Goal: Task Accomplishment & Management: Complete application form

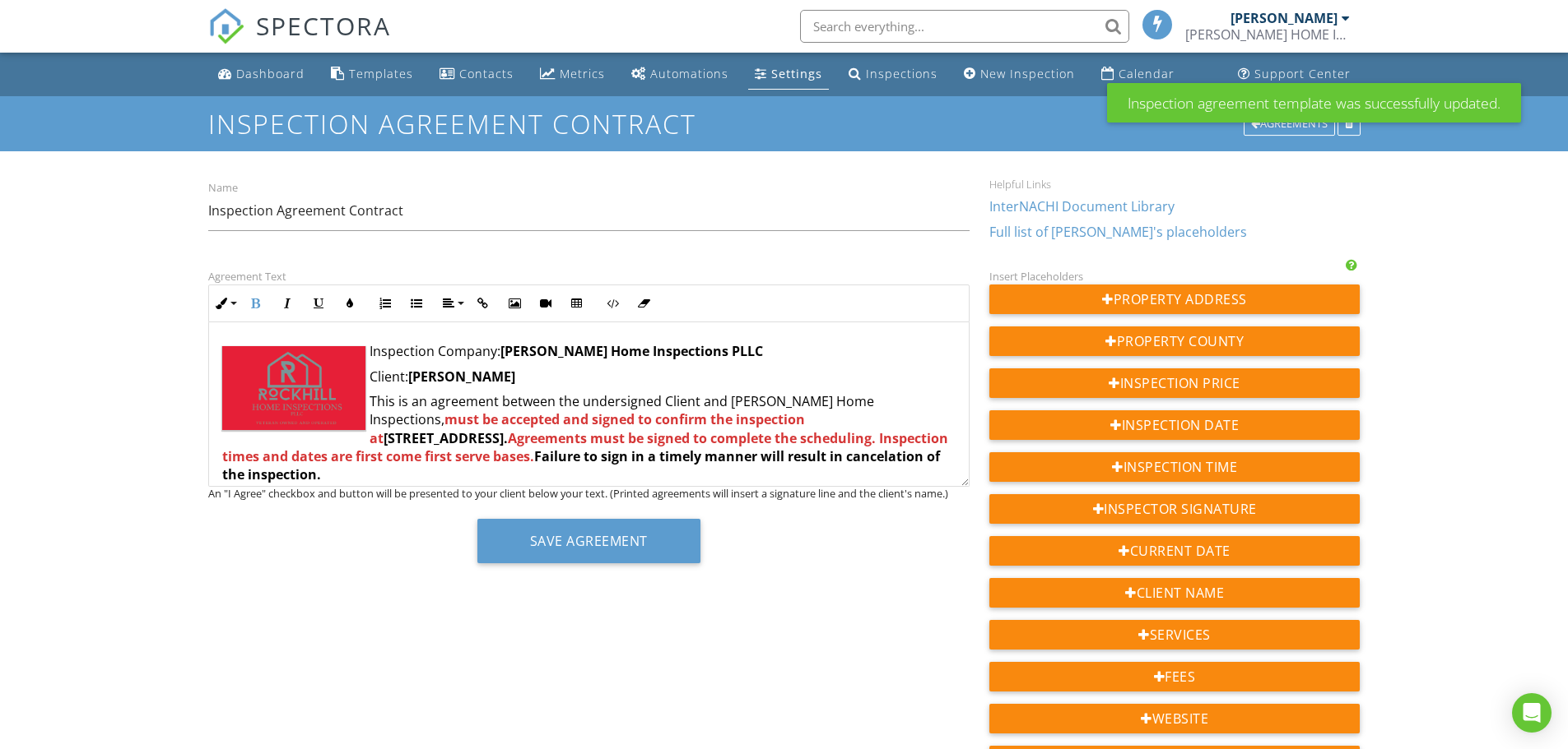
drag, startPoint x: 525, startPoint y: 375, endPoint x: 411, endPoint y: 374, distance: 114.0
click at [412, 374] on p "Client: Veena Bethusam" at bounding box center [589, 376] width 733 height 18
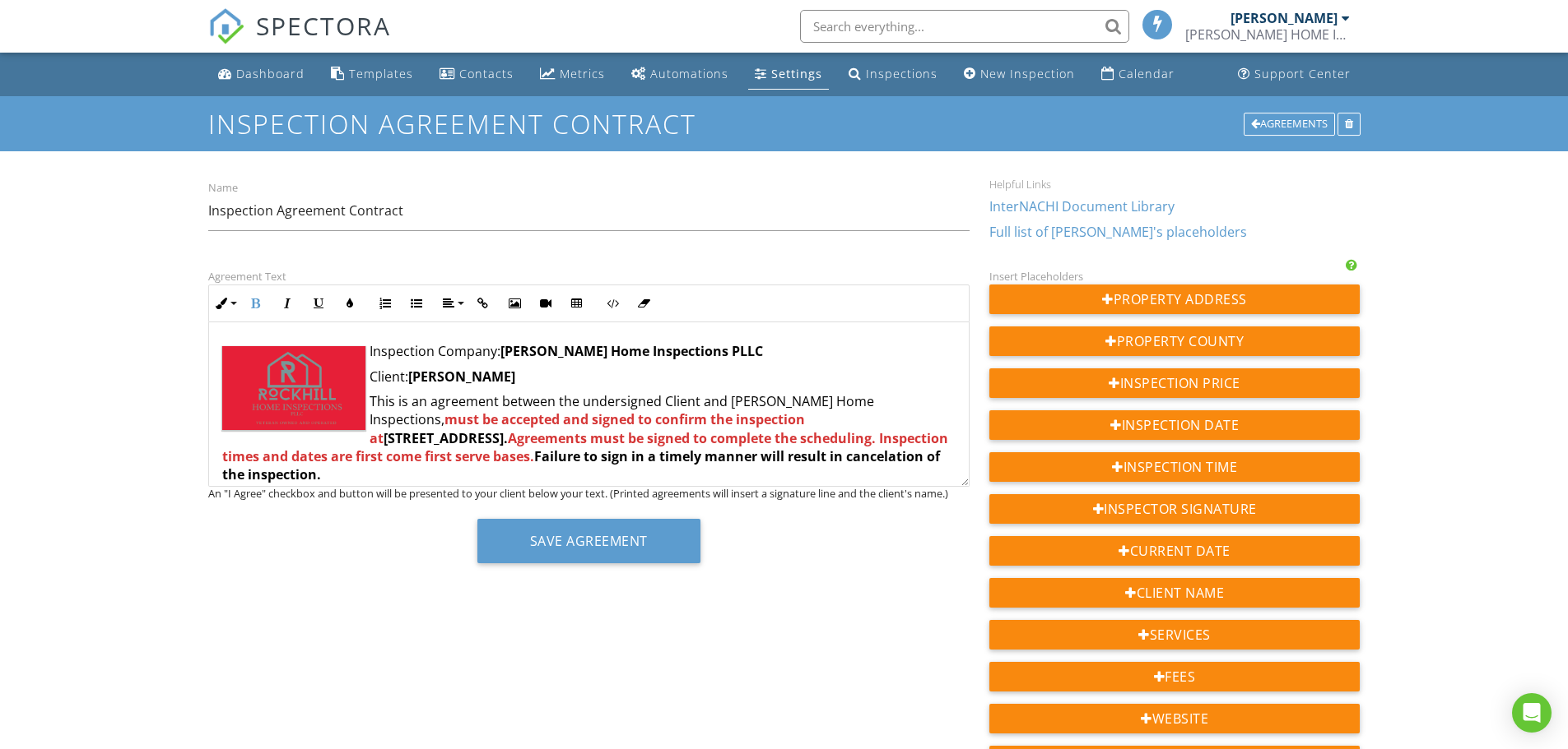
copy strong "Veena Bethusam"
click at [980, 77] on div "New Inspection" at bounding box center [1027, 74] width 95 height 16
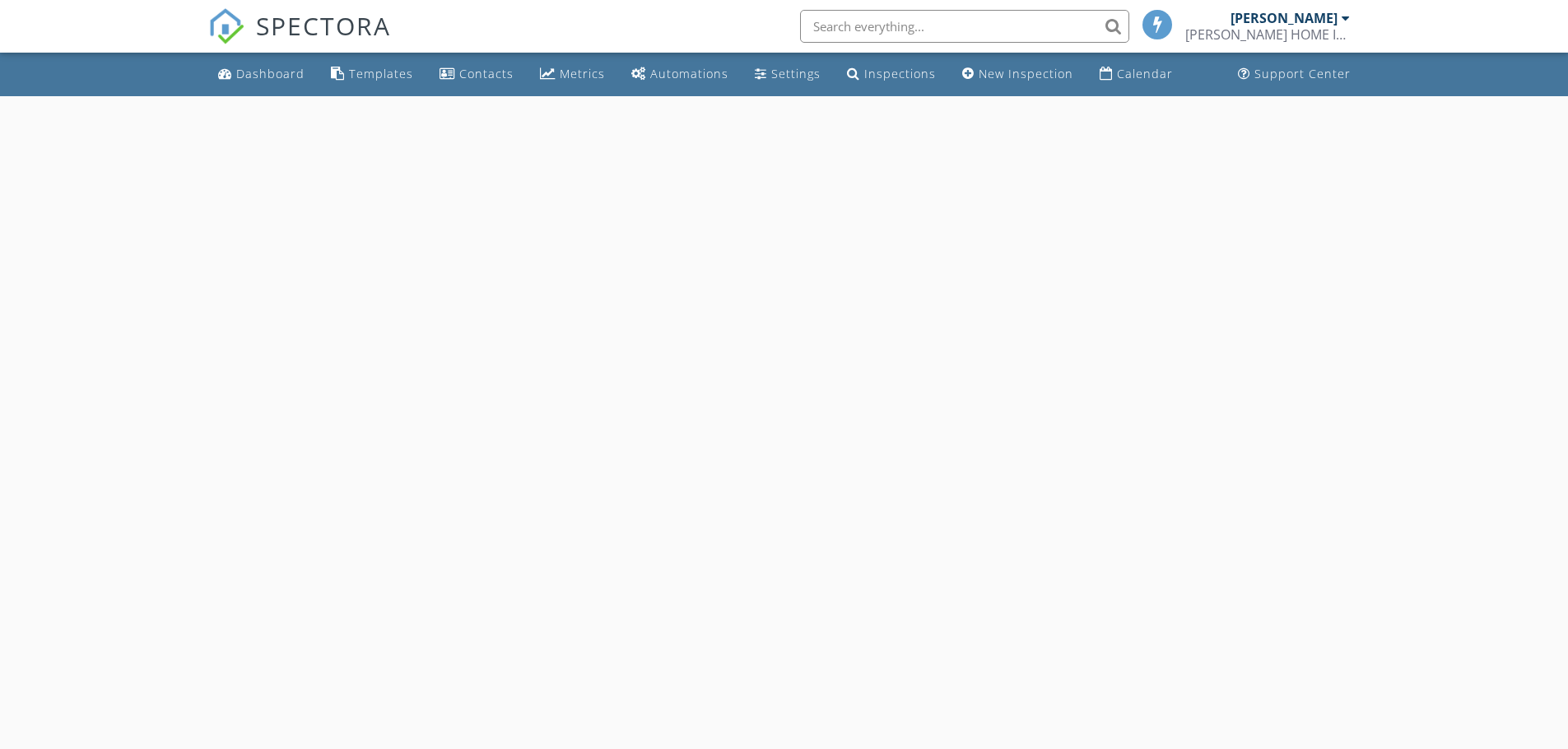
select select "7"
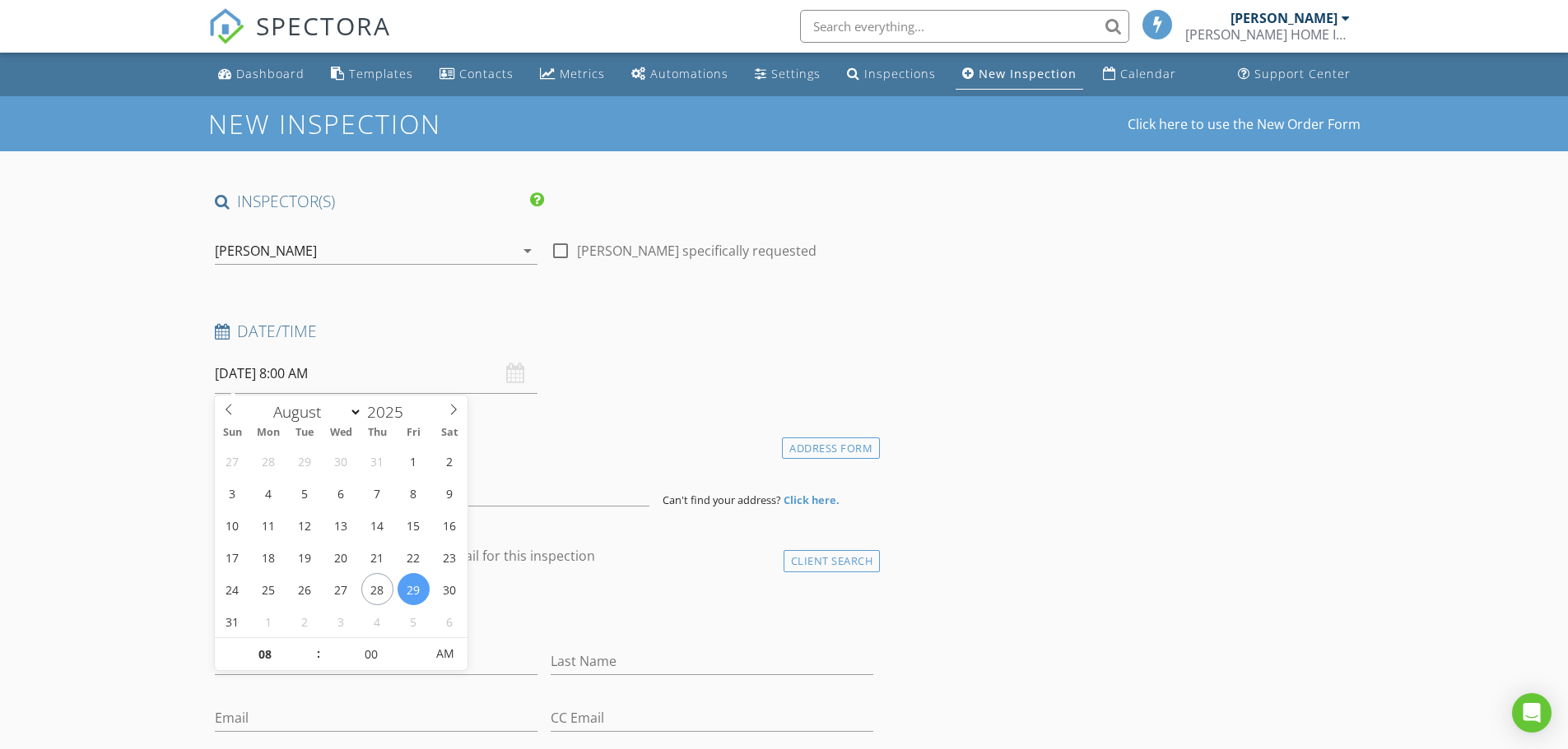
click at [306, 366] on input "[DATE] 8:00 AM" at bounding box center [376, 374] width 323 height 40
type input "08/28/2025 8:00 AM"
type input "09"
type input "08/28/2025 9:00 AM"
click at [312, 645] on span at bounding box center [309, 646] width 12 height 16
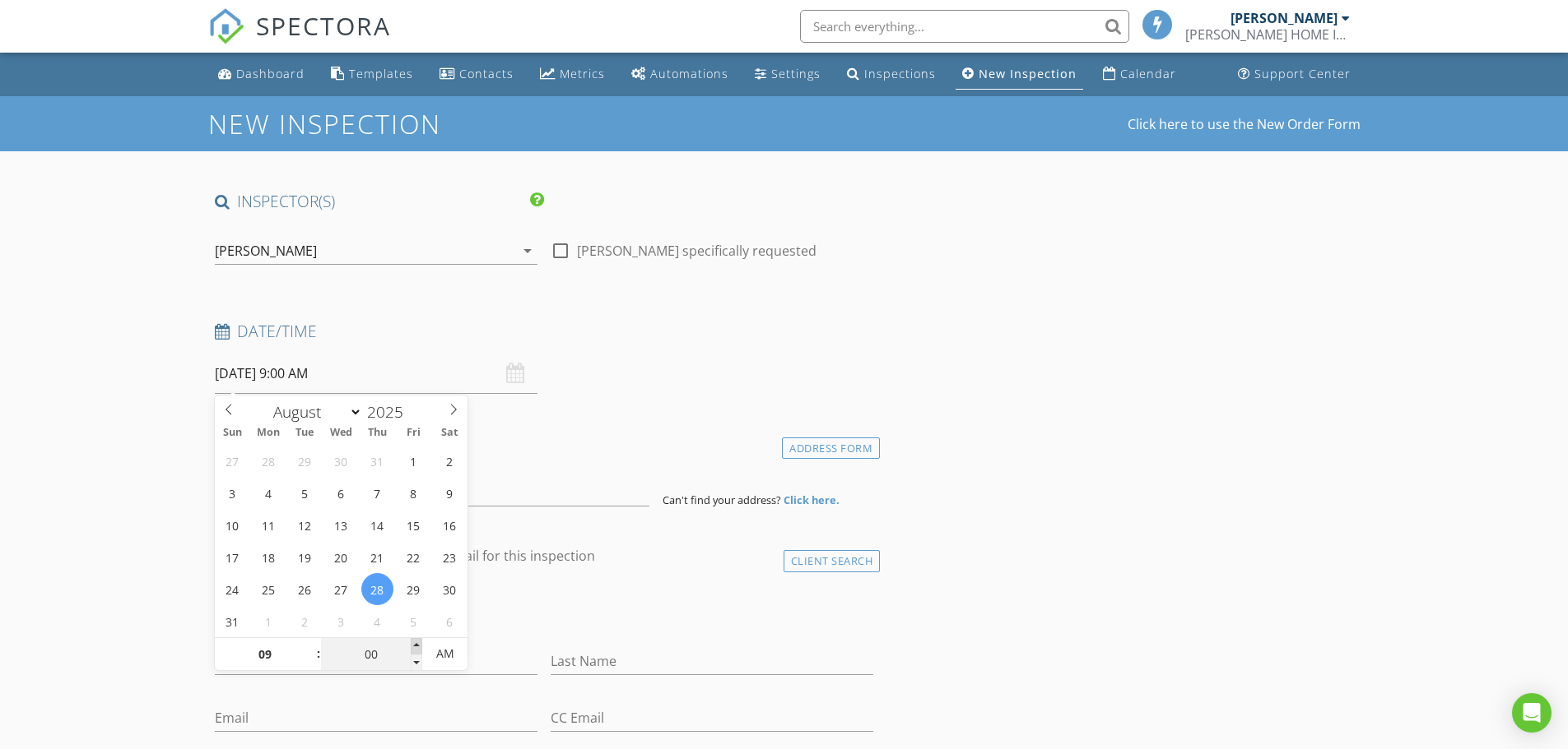
type input "05"
type input "08/28/2025 9:05 AM"
click at [414, 646] on span at bounding box center [416, 646] width 12 height 16
type input "10"
type input "08/28/2025 9:10 AM"
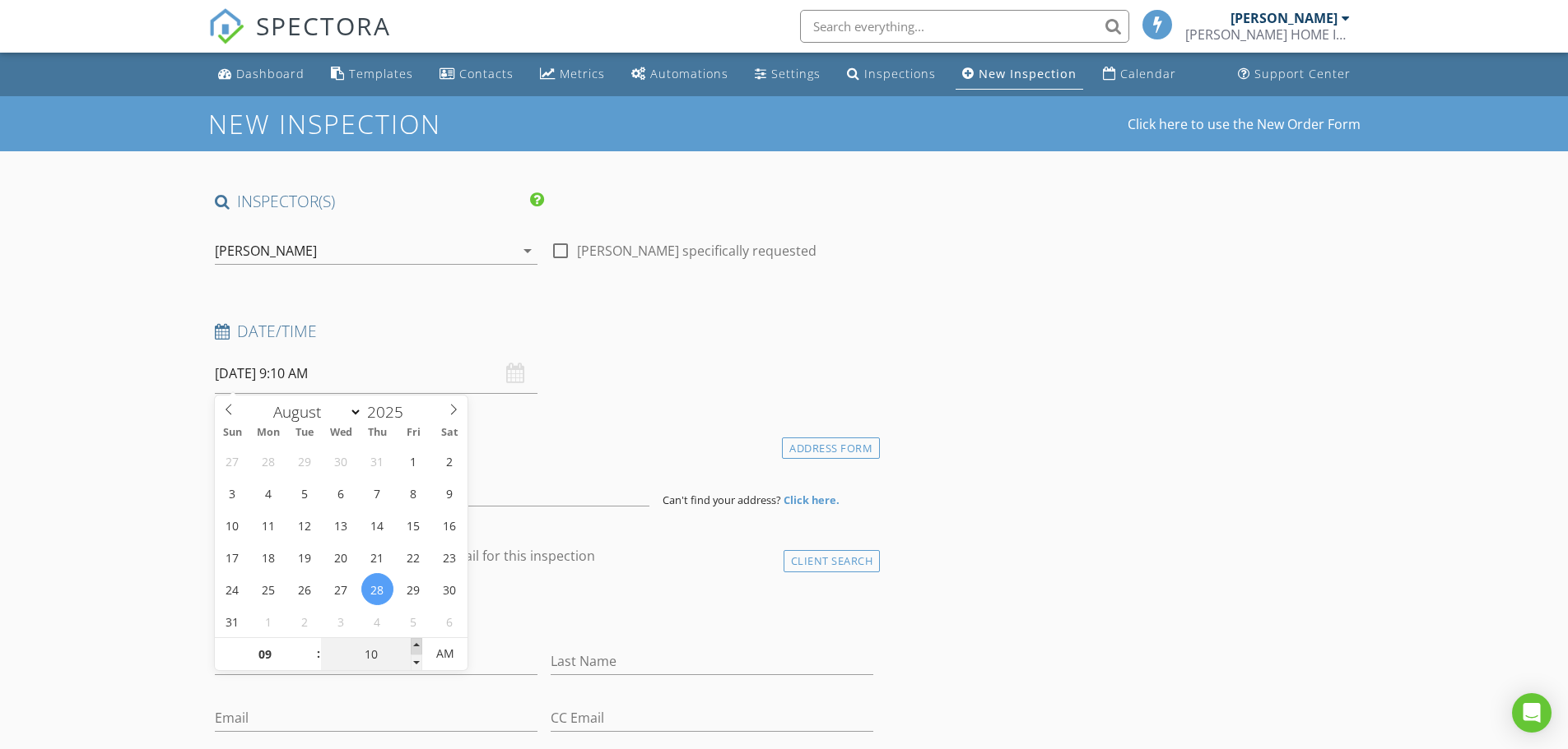
click at [414, 646] on span at bounding box center [416, 646] width 12 height 16
type input "15"
type input "08/28/2025 9:15 AM"
click at [414, 646] on span at bounding box center [416, 646] width 12 height 16
type input "20"
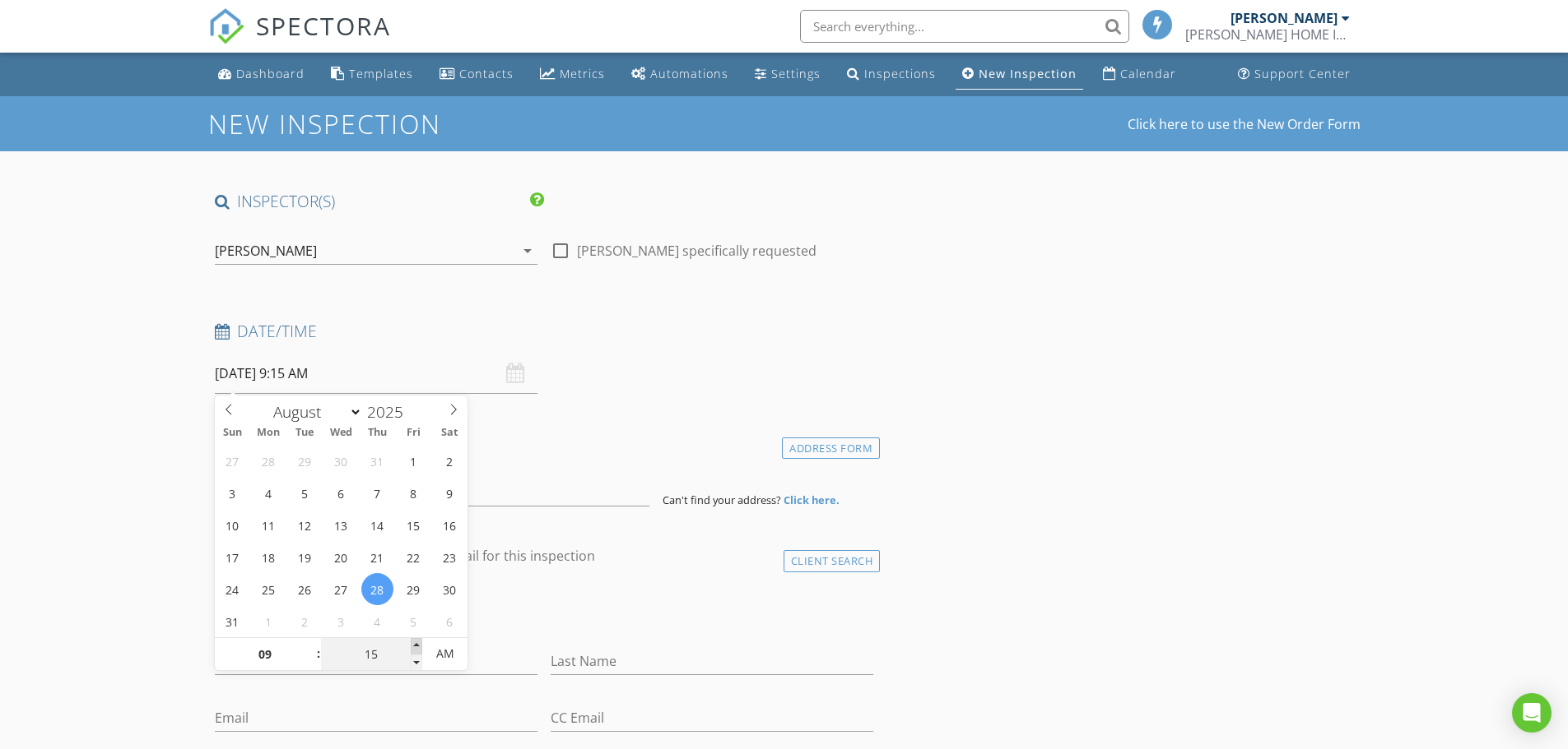
type input "08/28/2025 9:20 AM"
click at [414, 646] on span at bounding box center [416, 646] width 12 height 16
type input "25"
type input "08/28/2025 9:25 AM"
click at [414, 646] on span at bounding box center [416, 646] width 12 height 16
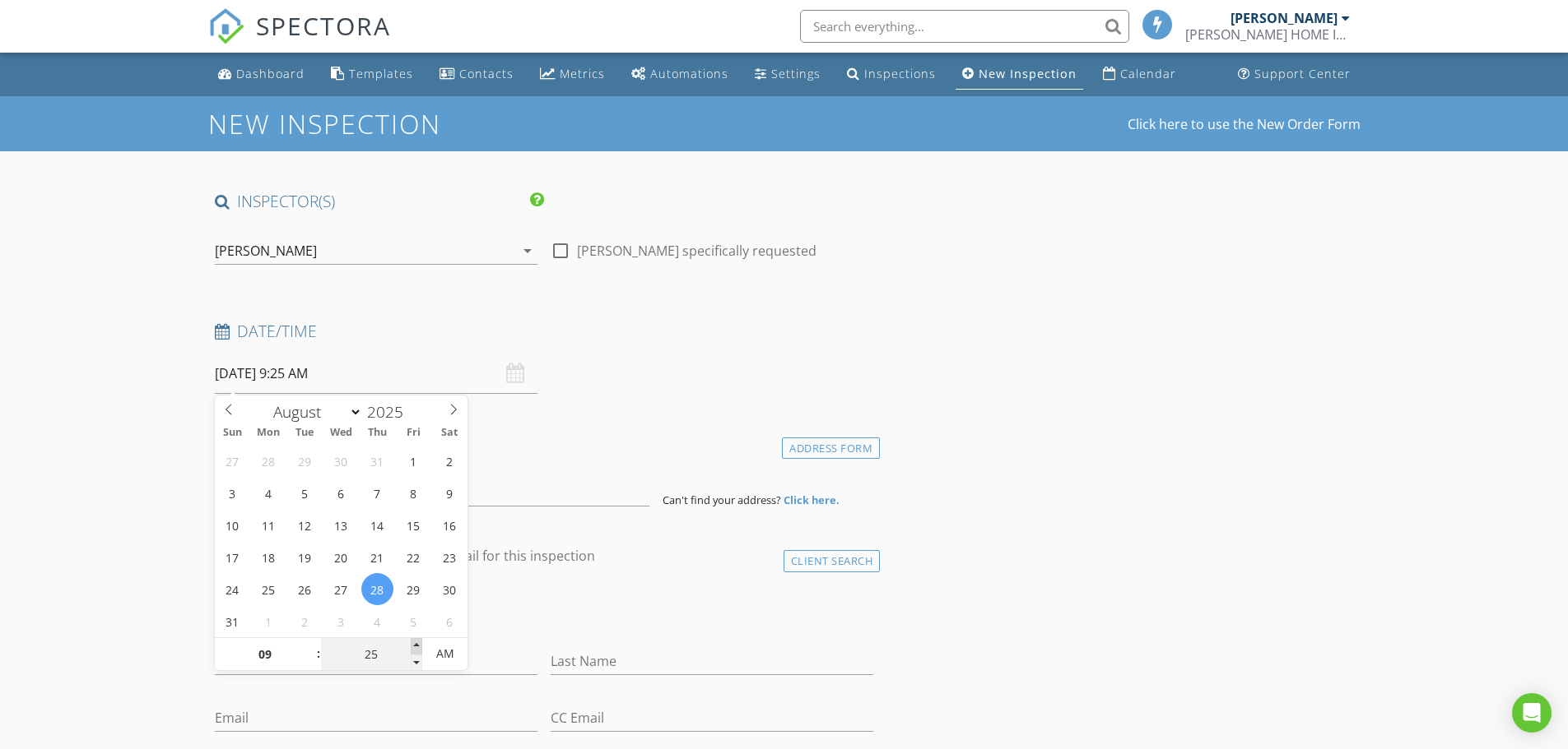
type input "30"
type input "08/28/2025 9:30 AM"
click at [414, 646] on span at bounding box center [416, 646] width 12 height 16
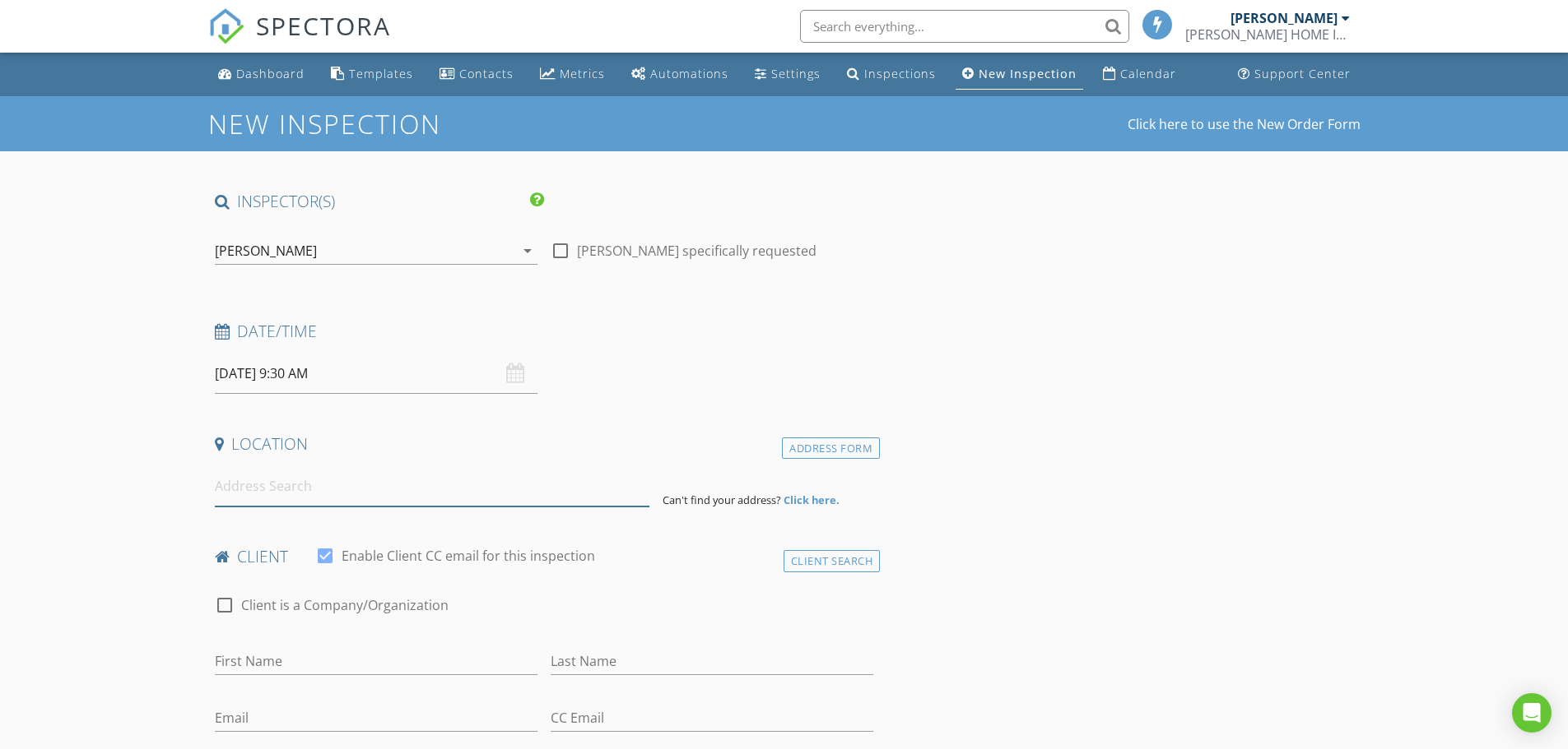
click at [256, 494] on input at bounding box center [432, 486] width 434 height 40
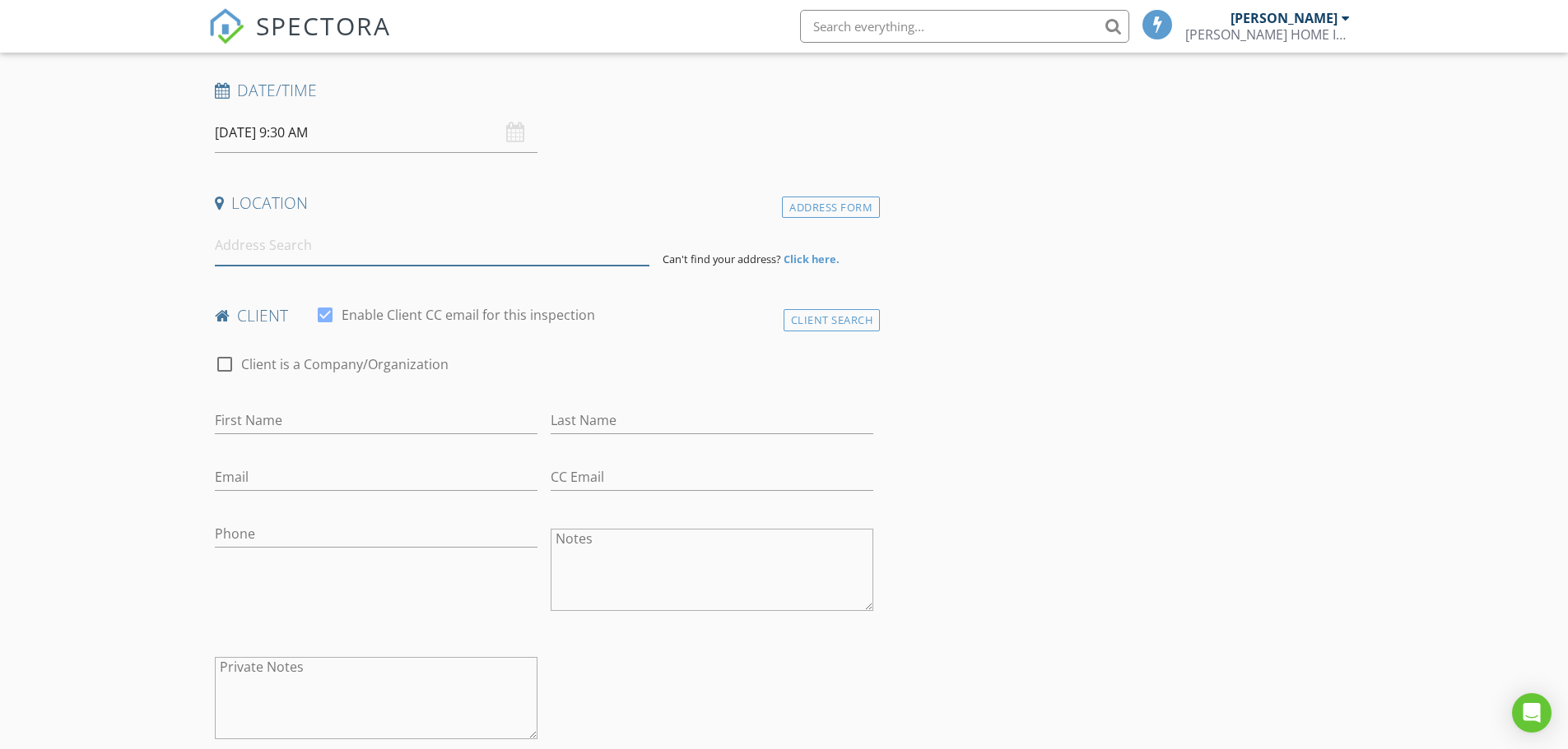
scroll to position [247, 0]
click at [257, 413] on input "First Name" at bounding box center [376, 415] width 323 height 27
paste input "Veena Bethusam"
drag, startPoint x: 256, startPoint y: 417, endPoint x: 334, endPoint y: 416, distance: 78.0
click at [345, 420] on input "Veena Bethusam" at bounding box center [376, 415] width 323 height 27
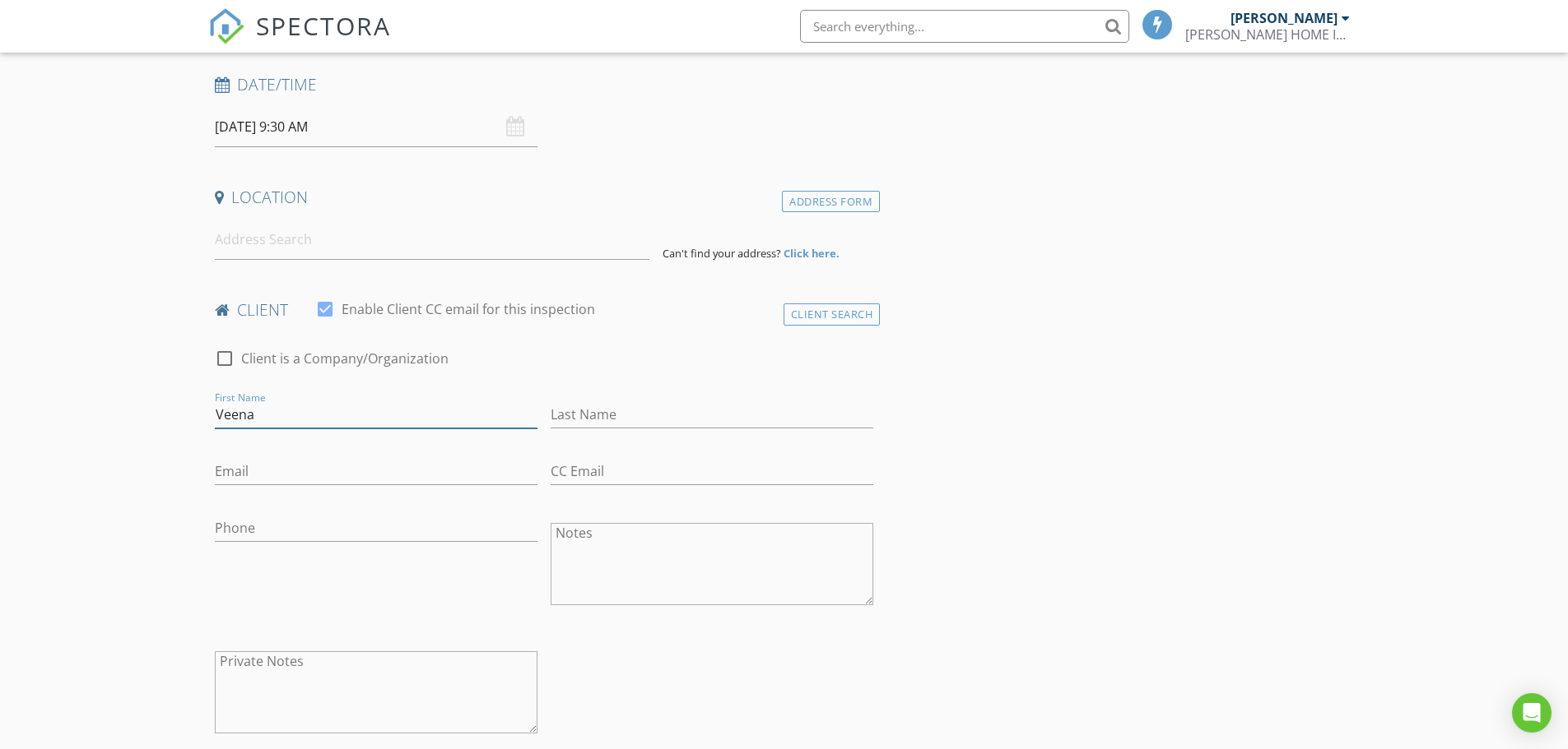
type input "Veena"
click at [573, 406] on input "Last Name" at bounding box center [712, 415] width 323 height 27
paste input "Bethusam"
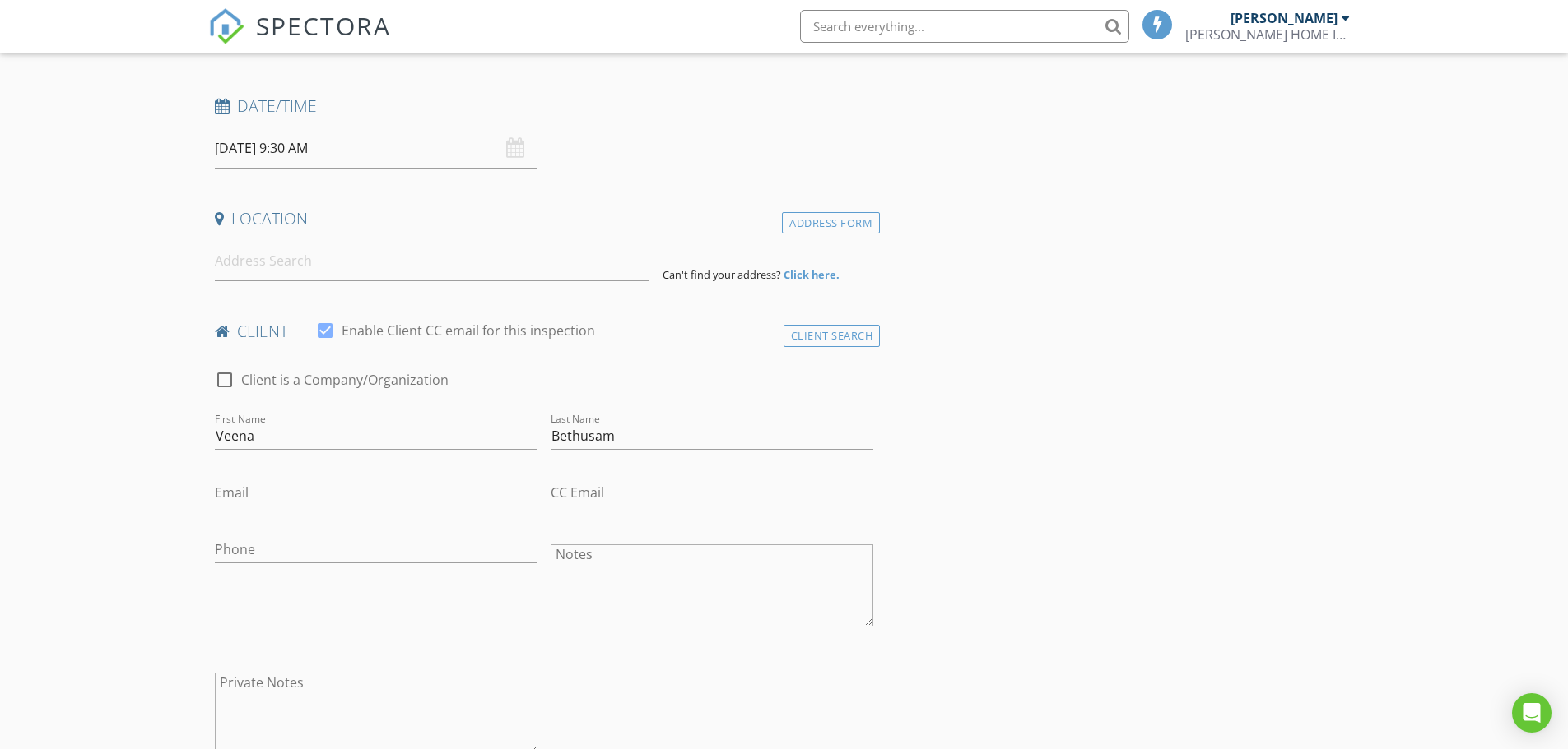
scroll to position [219, 0]
click at [612, 447] on input "Bethusam" at bounding box center [712, 442] width 323 height 27
type input "Bethusamy"
drag, startPoint x: 1153, startPoint y: 473, endPoint x: 1138, endPoint y: 469, distance: 15.5
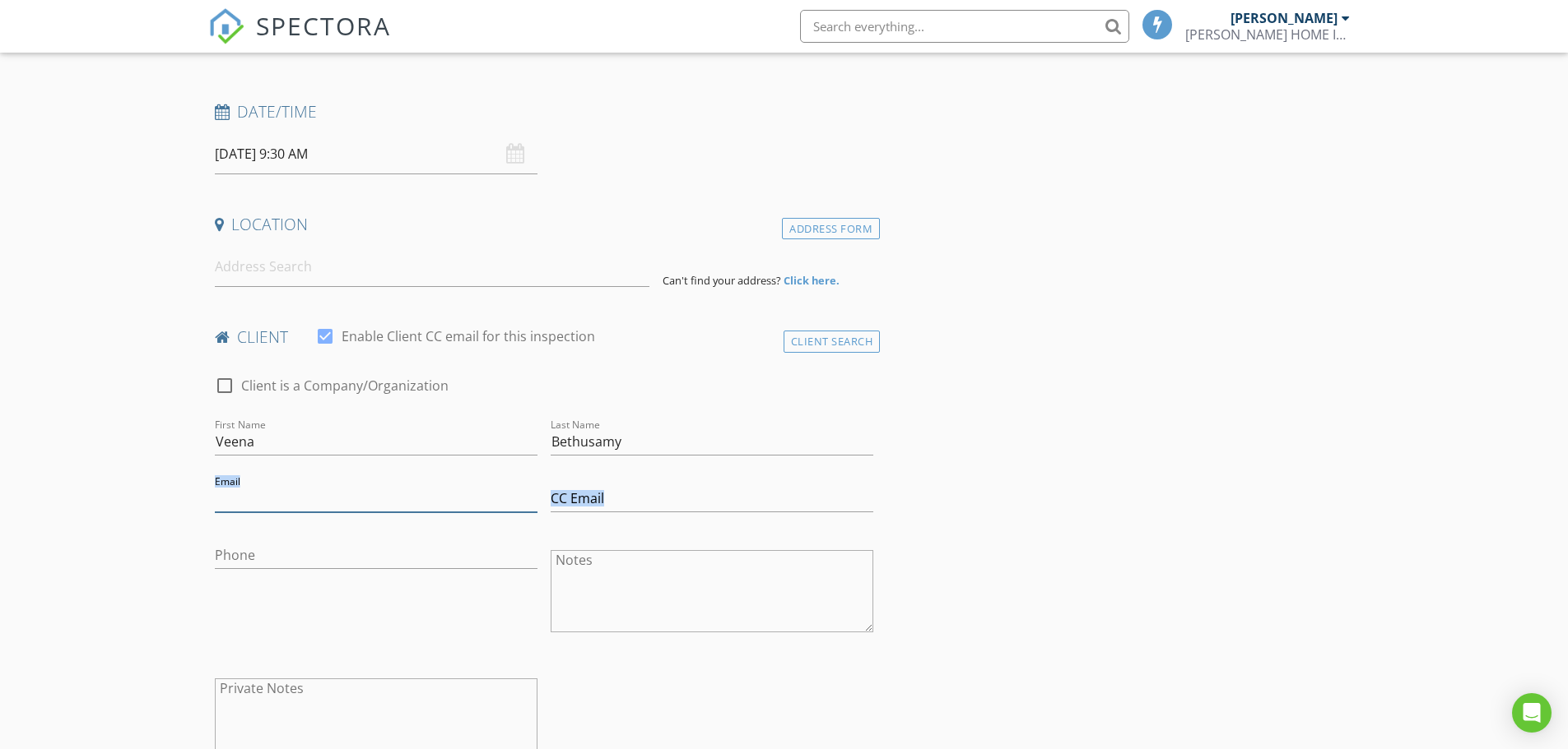
click at [252, 494] on input "Email" at bounding box center [376, 498] width 323 height 27
type input "veenachem.tech@gmail.com"
click at [249, 268] on input at bounding box center [432, 267] width 434 height 40
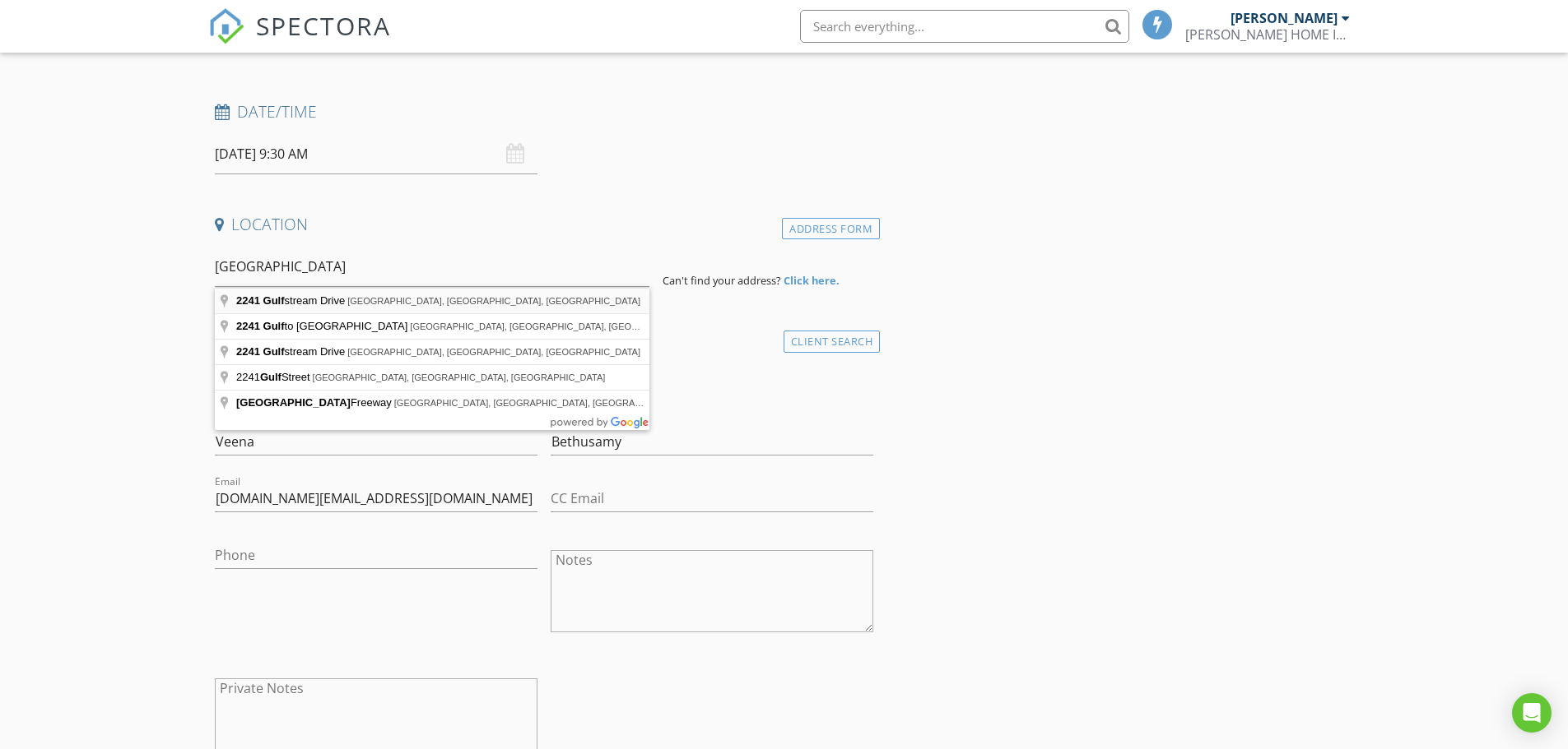
type input "2241 Gulfstream Drive, Little Elm, TX, USA"
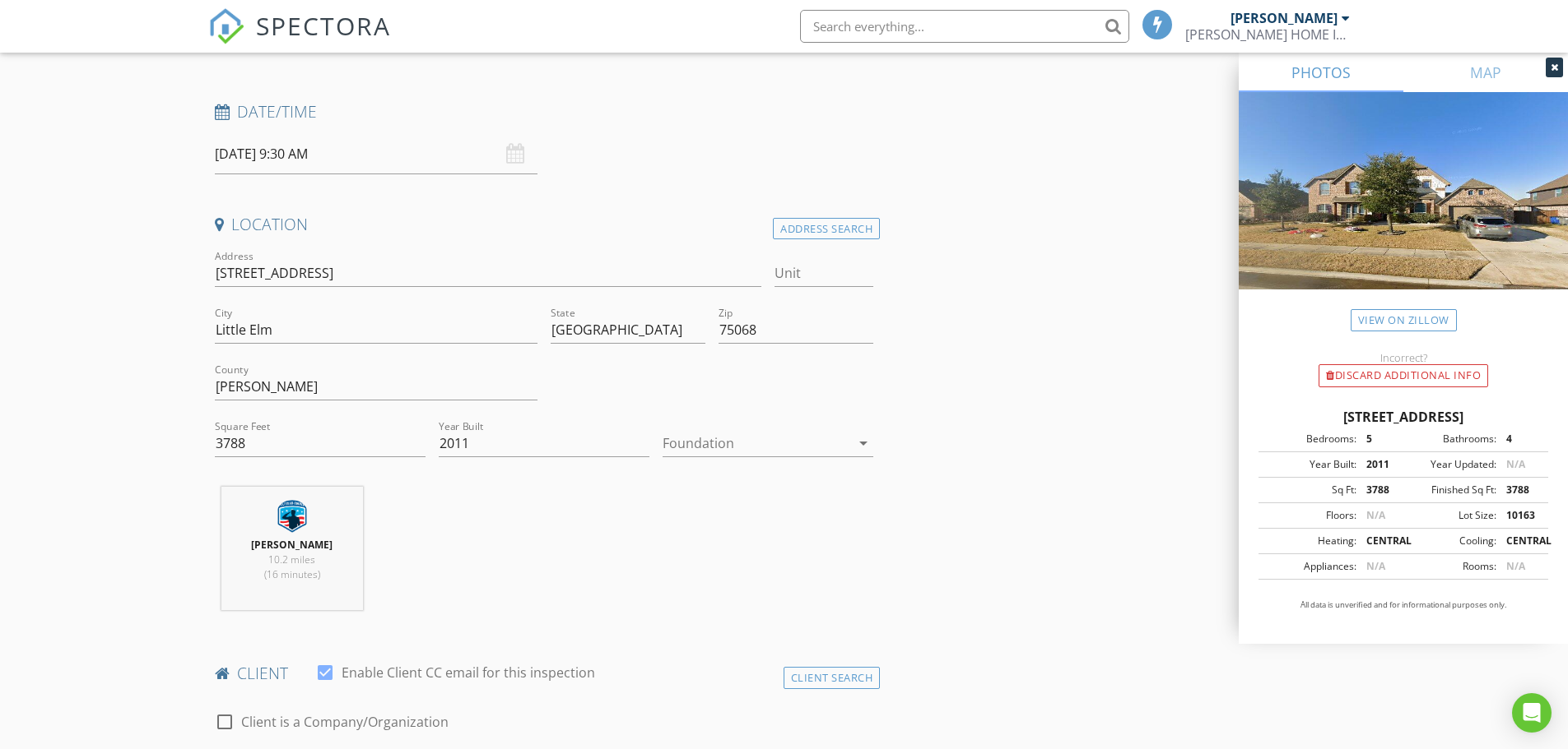
click at [865, 444] on icon "arrow_drop_down" at bounding box center [863, 443] width 20 height 20
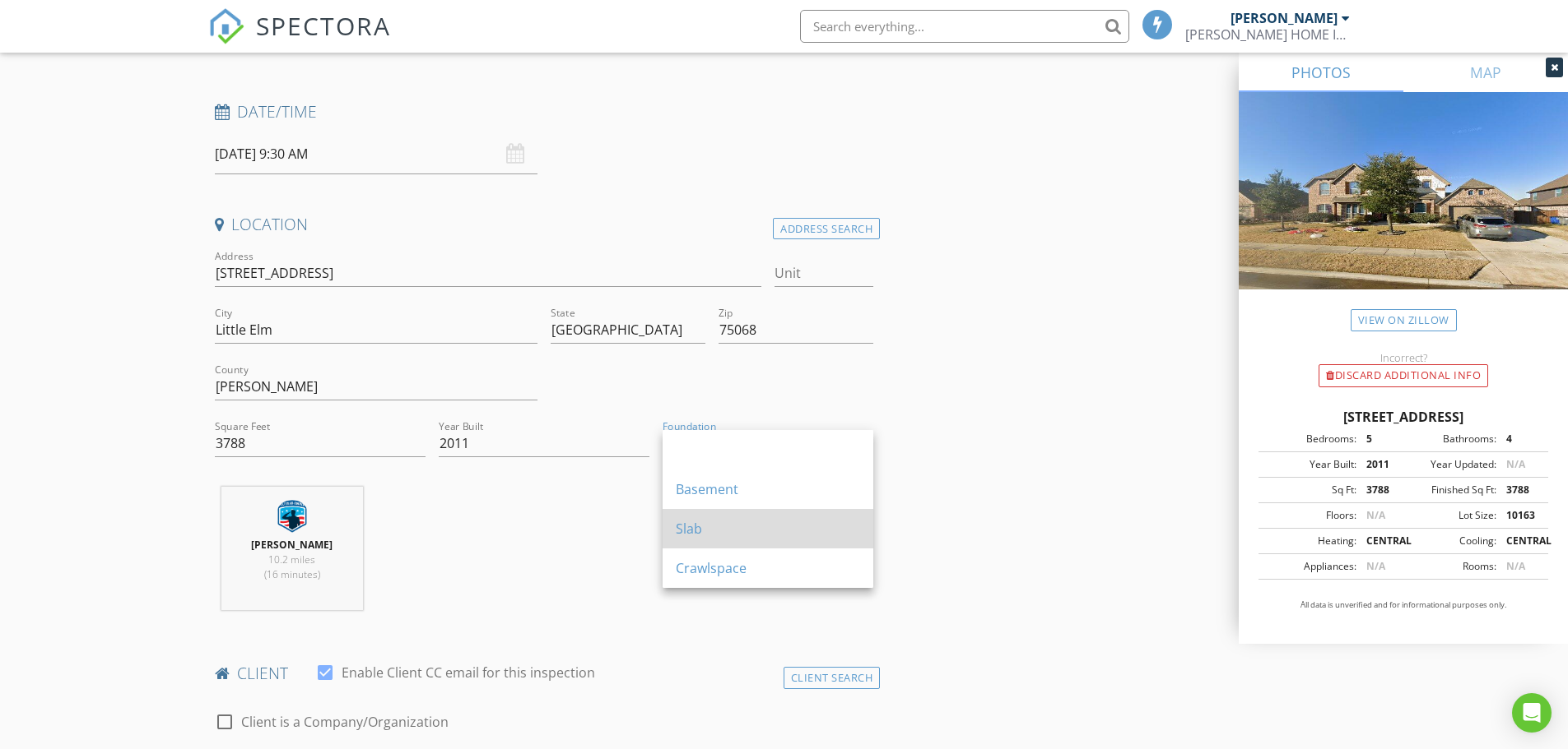
click at [706, 531] on div "Slab" at bounding box center [767, 529] width 185 height 20
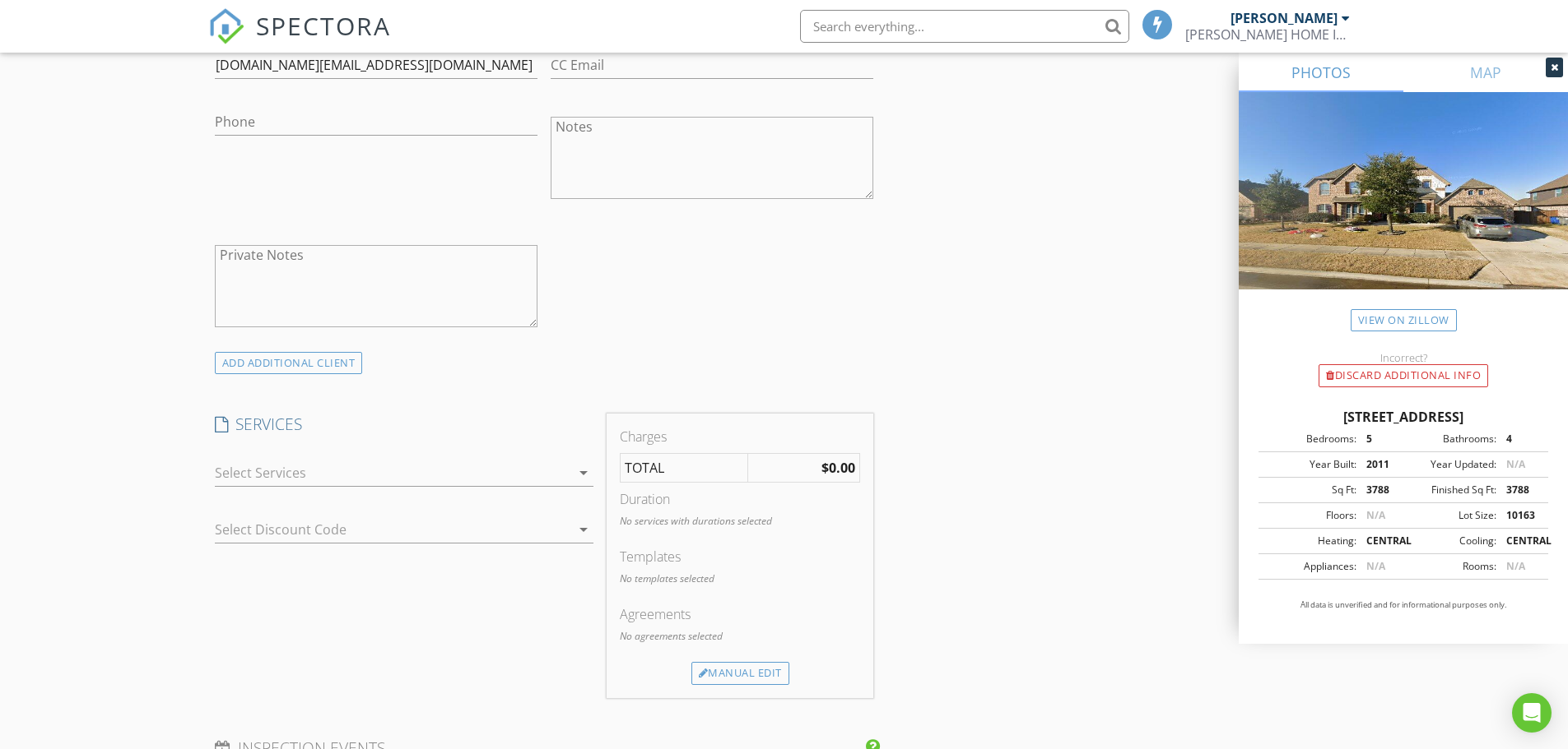
scroll to position [1042, 0]
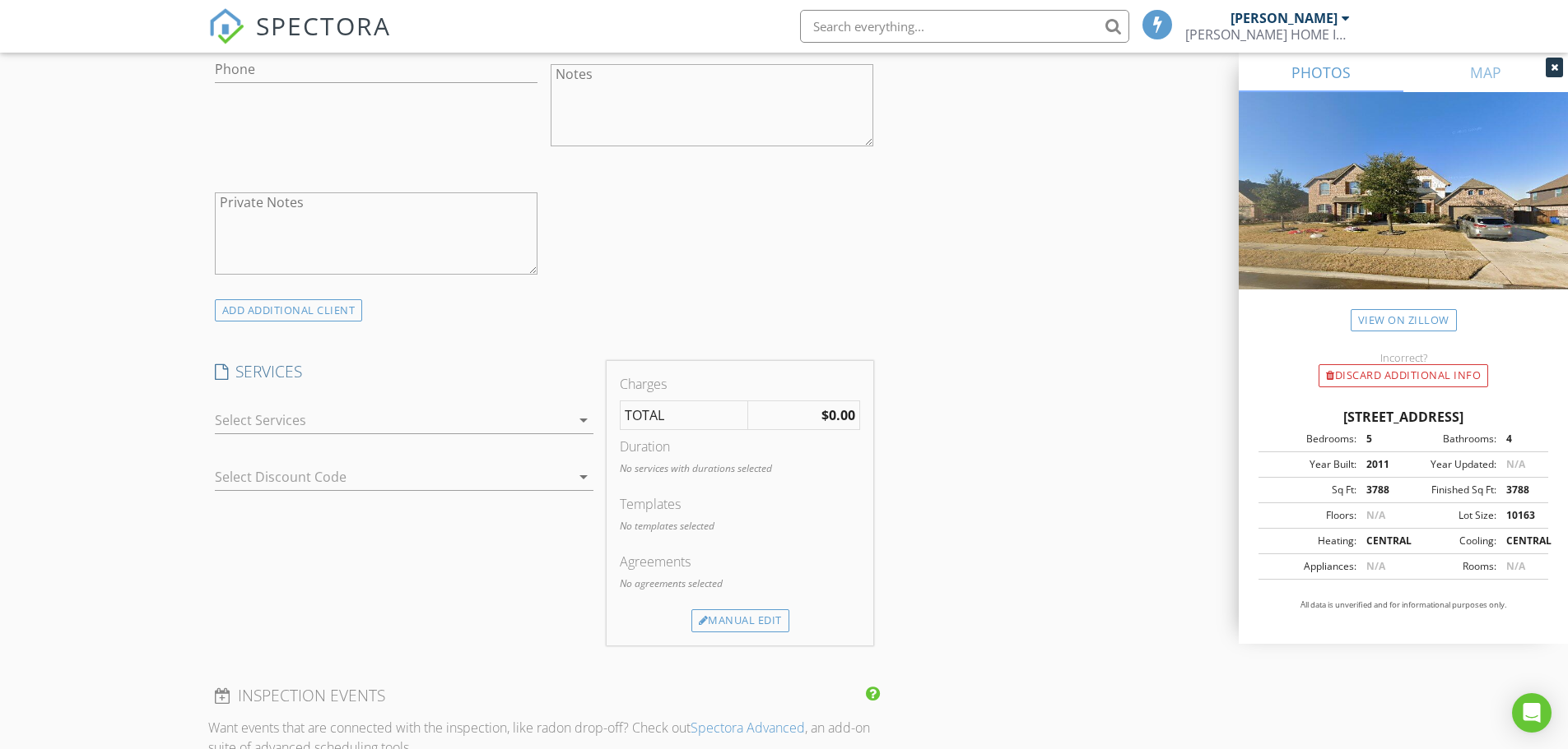
click at [583, 420] on icon "arrow_drop_down" at bounding box center [583, 420] width 20 height 20
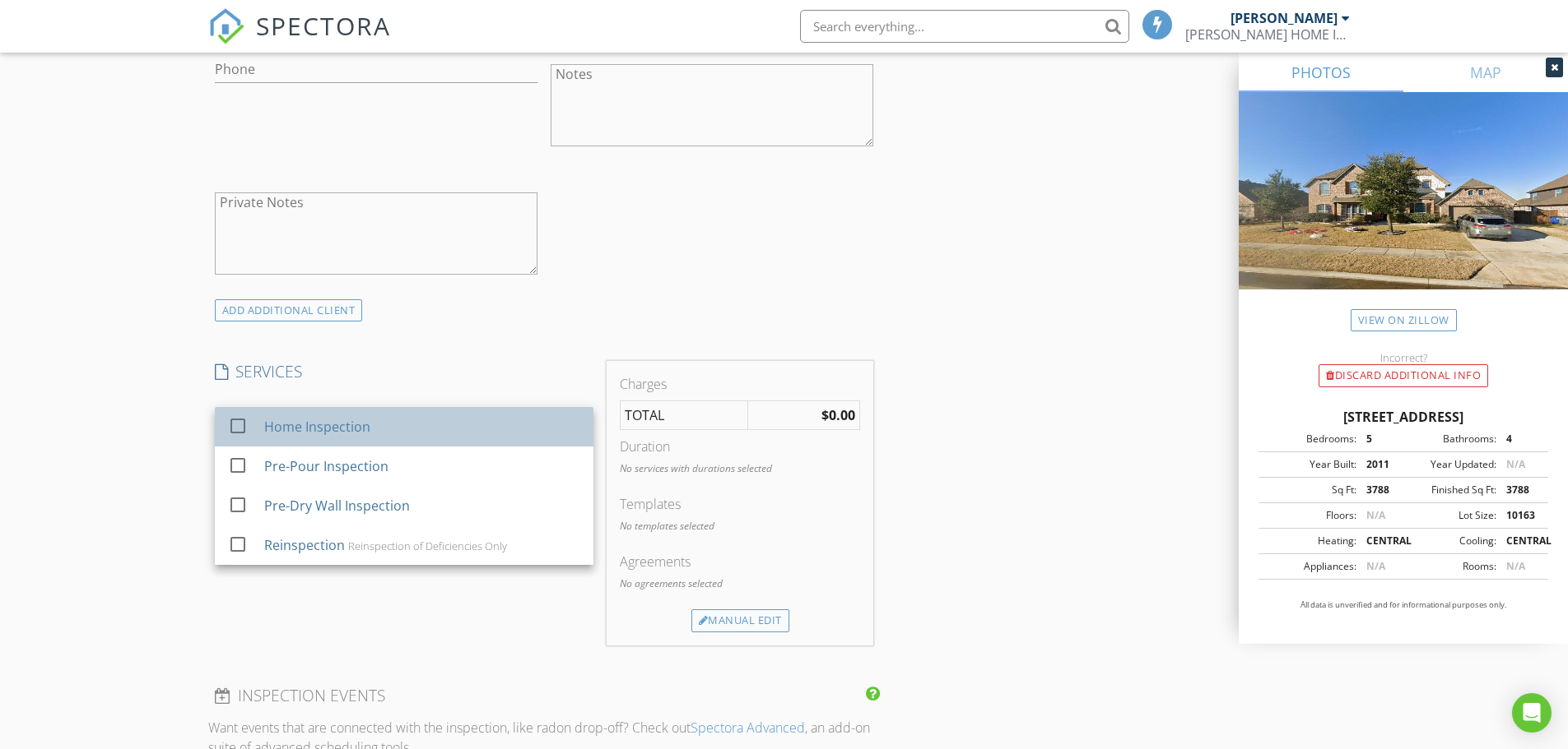
click at [280, 430] on div "Home Inspection" at bounding box center [316, 427] width 106 height 20
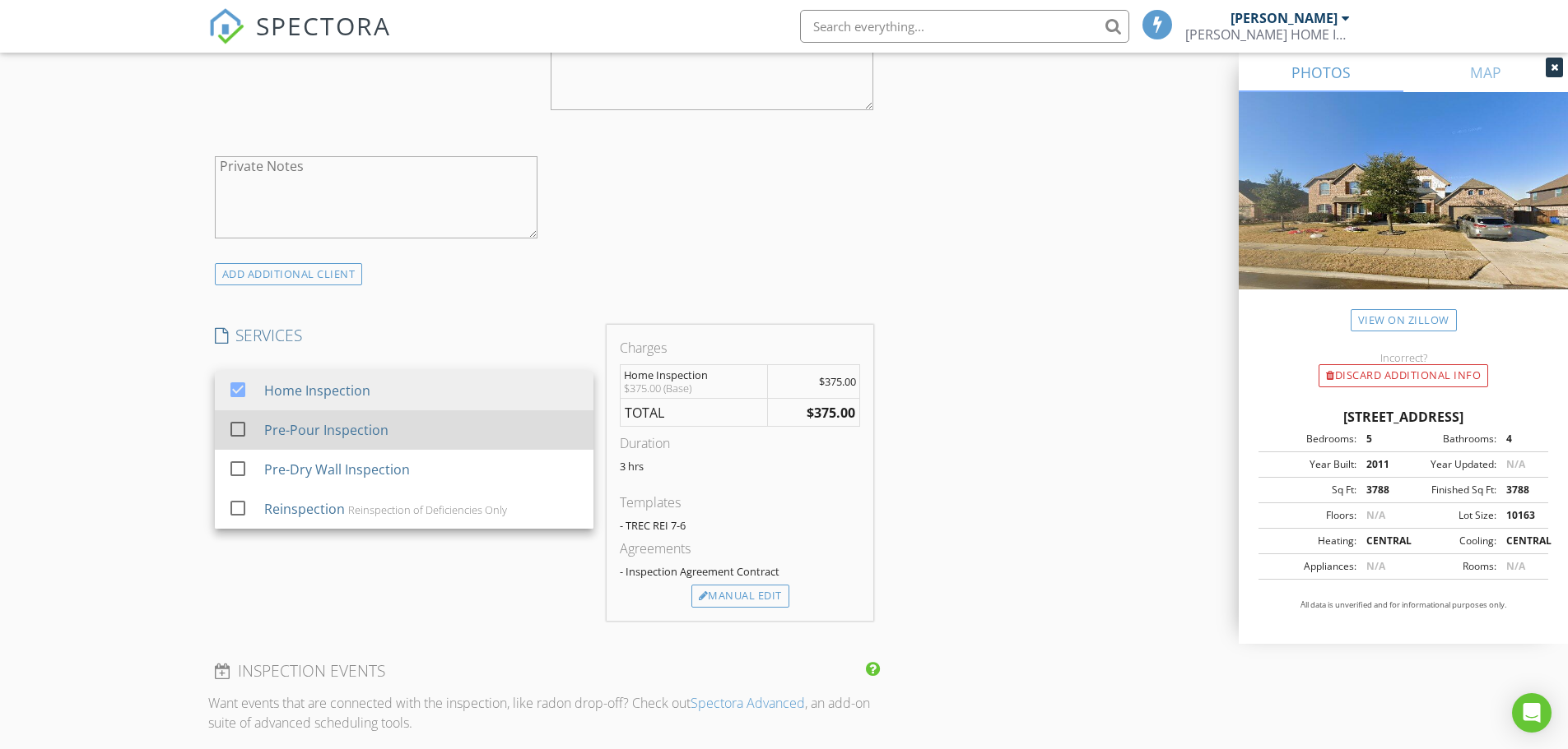
scroll to position [1069, 0]
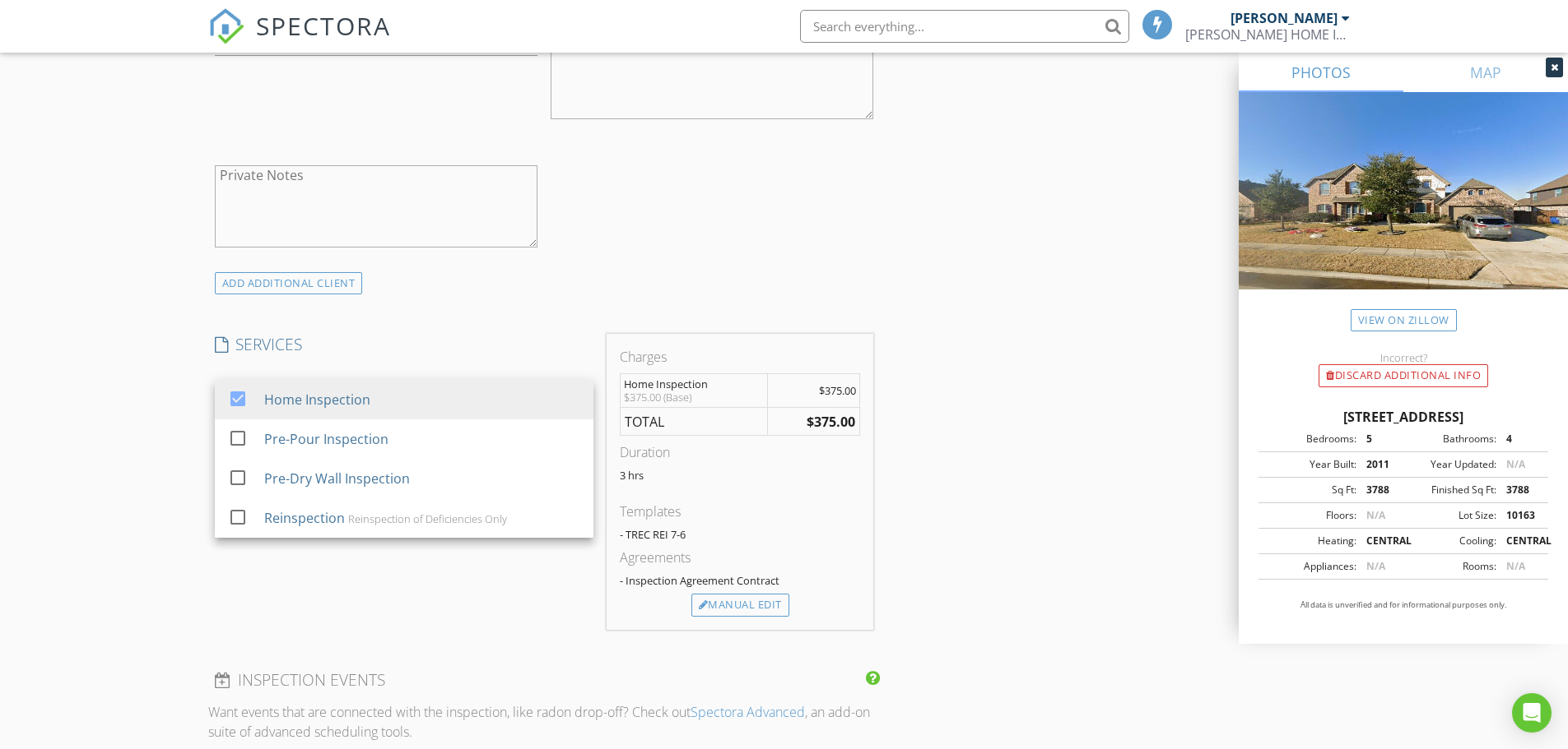
click at [706, 270] on div "check_box_outline_blank Client is a Company/Organization First Name Veena Last …" at bounding box center [544, 59] width 673 height 426
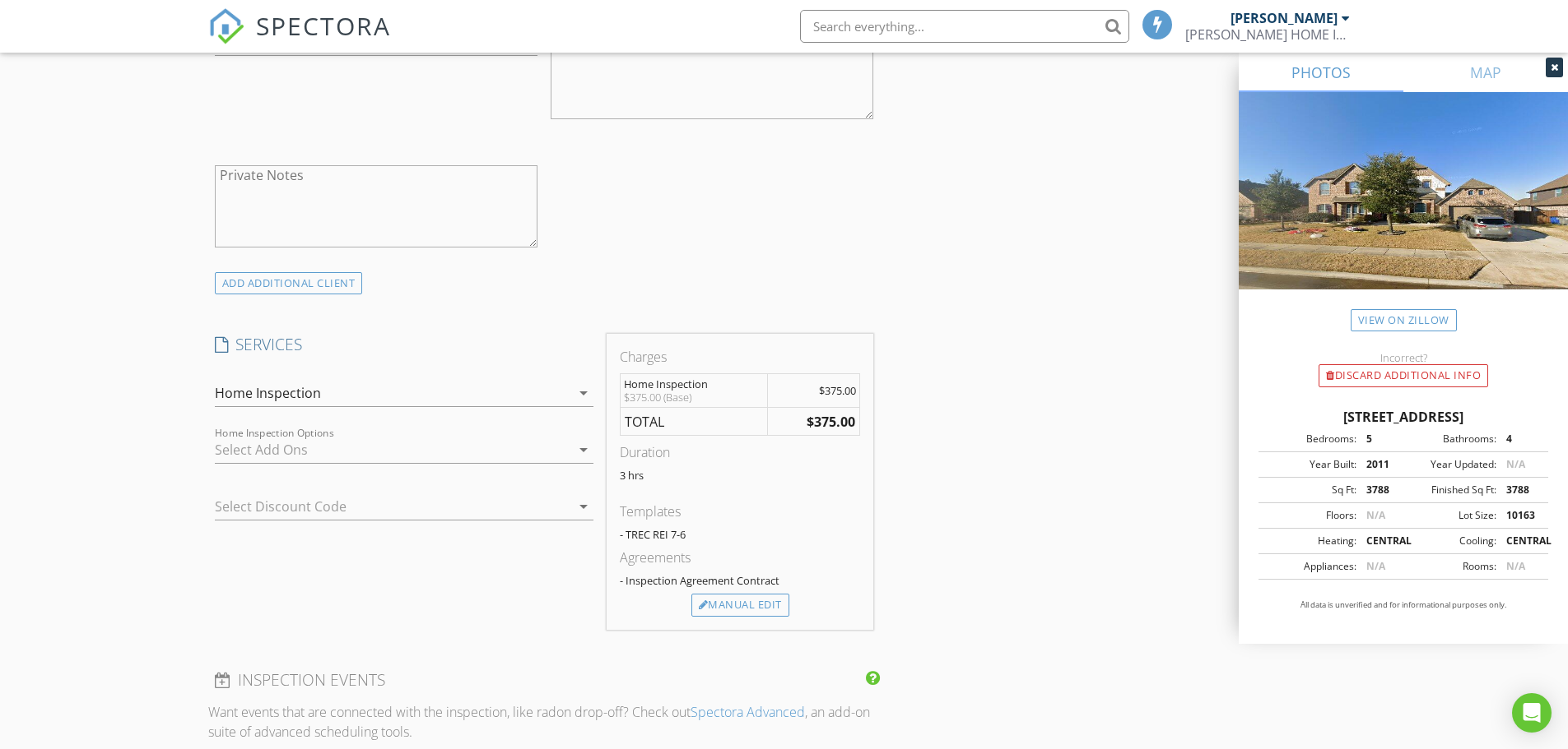
click at [582, 449] on icon "arrow_drop_down" at bounding box center [583, 450] width 20 height 20
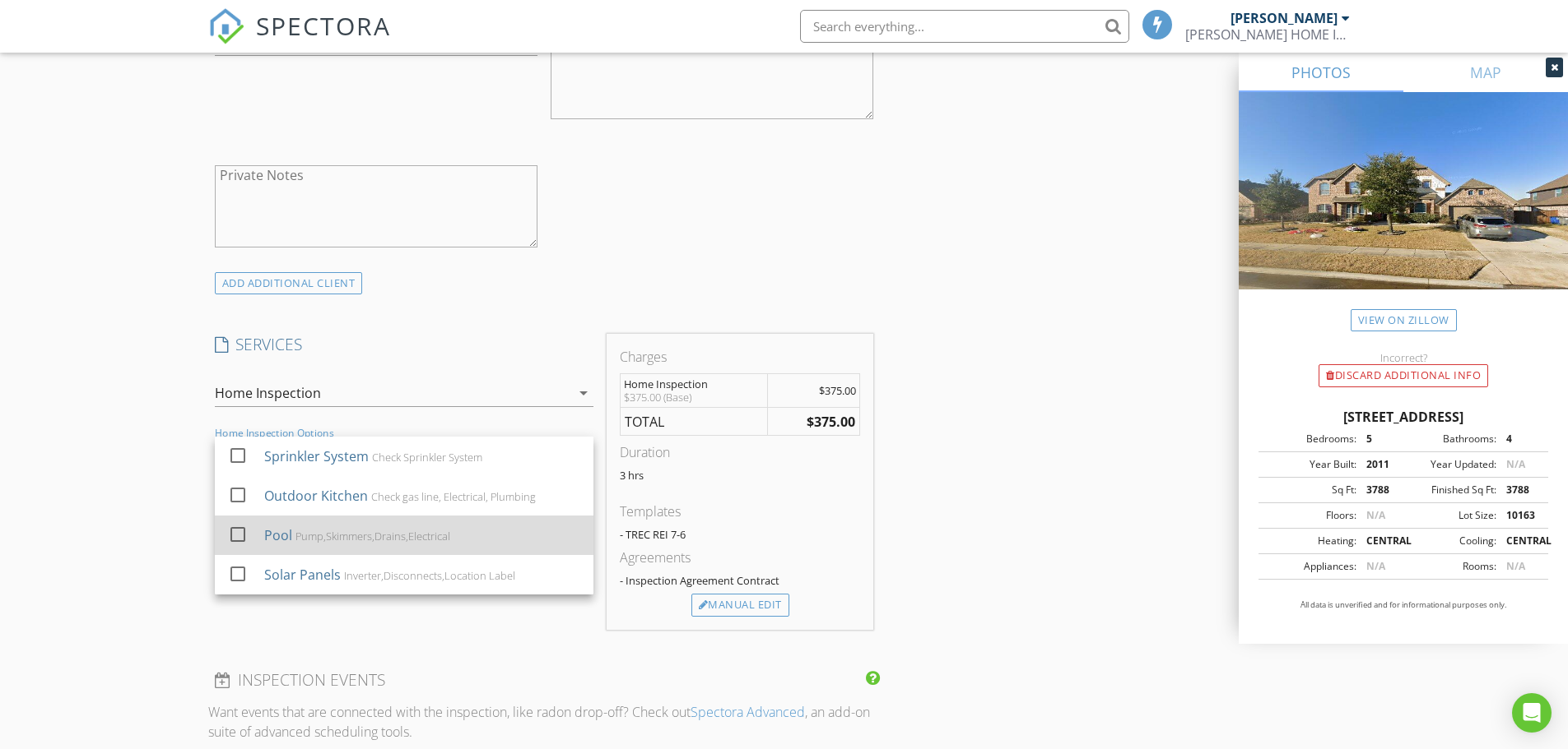
click at [236, 530] on div at bounding box center [237, 534] width 28 height 28
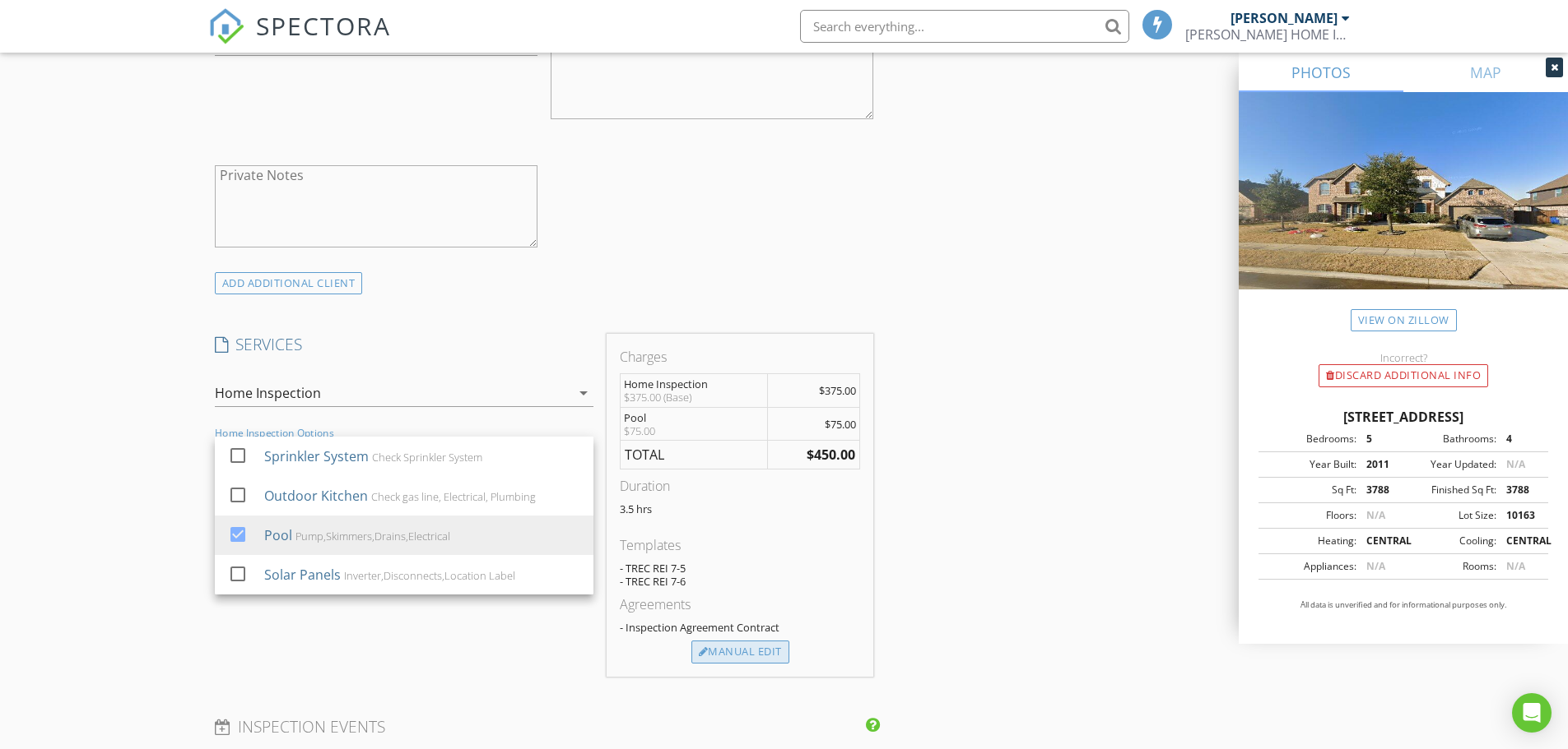
click at [748, 654] on div "Manual Edit" at bounding box center [740, 653] width 98 height 23
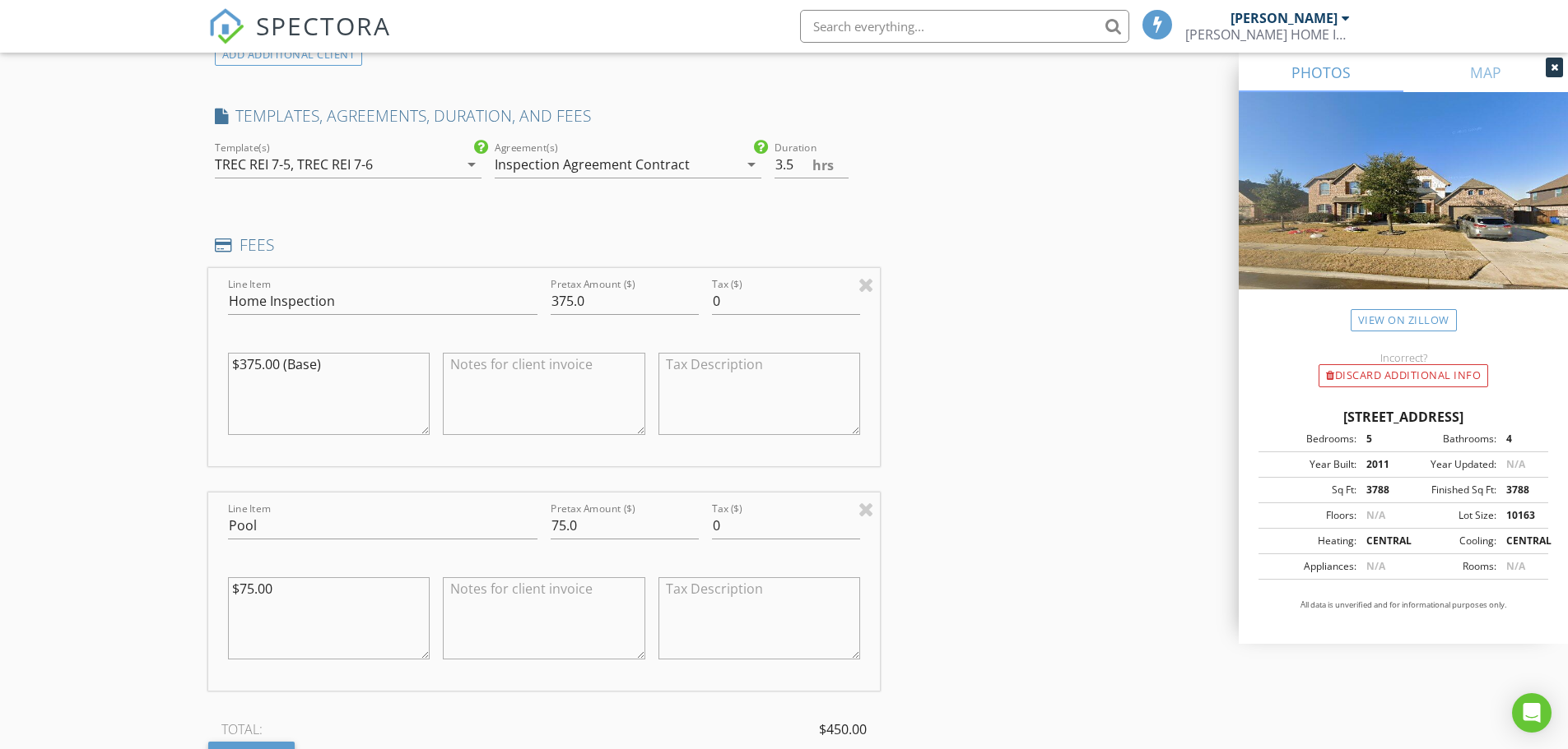
scroll to position [1316, 0]
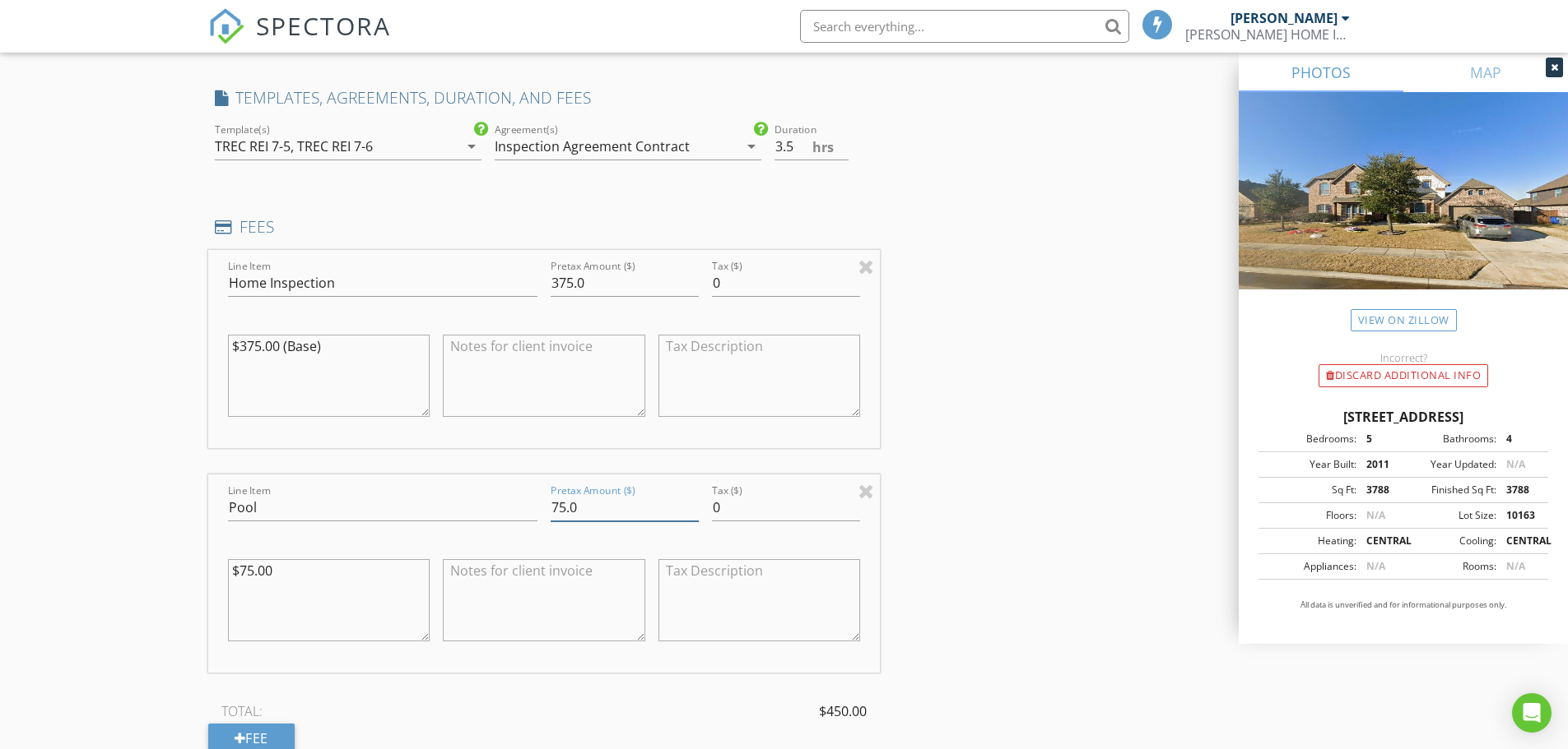
drag, startPoint x: 582, startPoint y: 504, endPoint x: 531, endPoint y: 509, distance: 51.2
click at [531, 509] on div "Line Item Pool Pretax Amount ($) 75.0 Tax ($) 0 $75.00" at bounding box center [544, 573] width 673 height 198
type input "100.00"
drag, startPoint x: 282, startPoint y: 572, endPoint x: 186, endPoint y: 574, distance: 96.0
click at [186, 574] on div "New Inspection Click here to use the New Order Form INSPECTOR(S) check_box Pete…" at bounding box center [784, 425] width 1568 height 3291
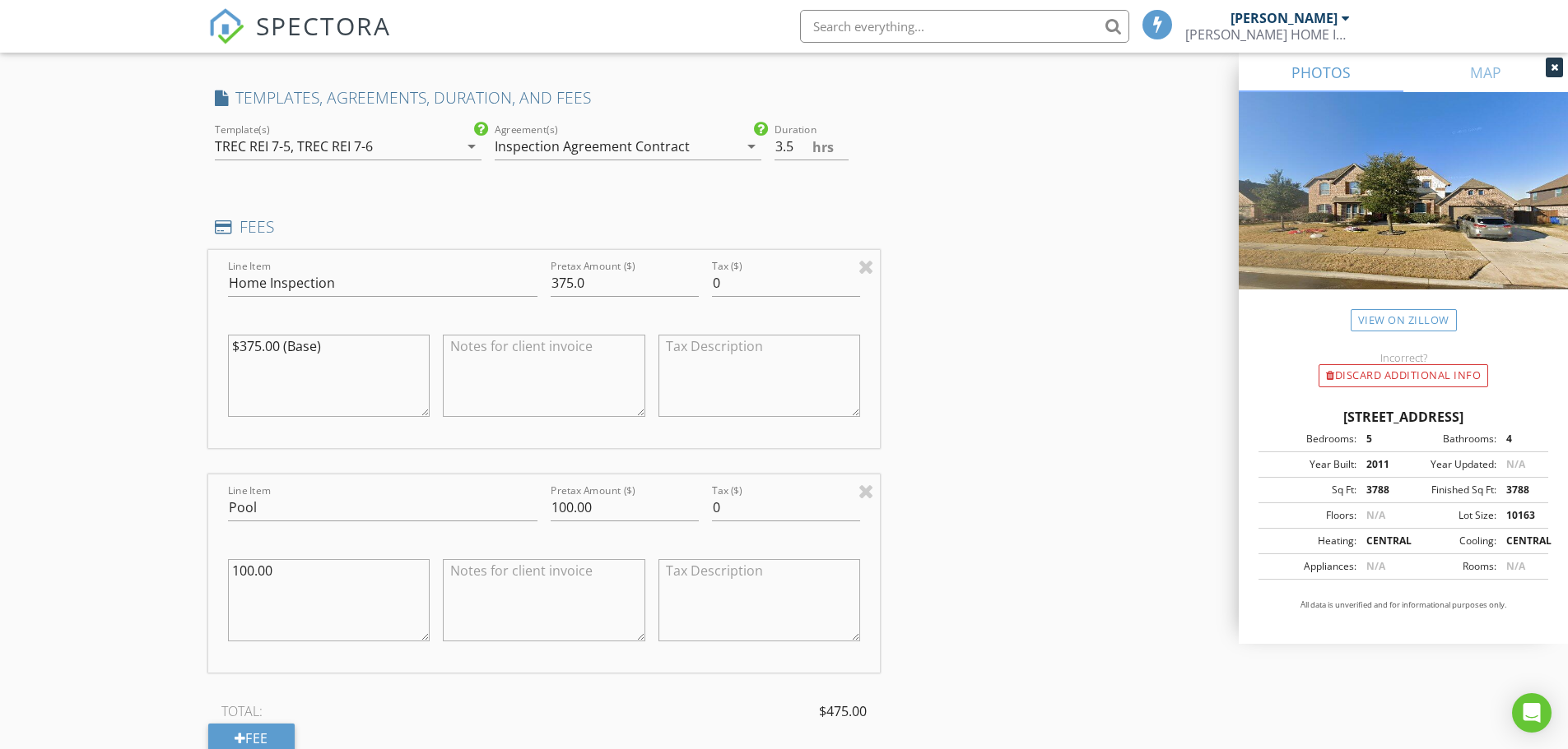
click at [231, 571] on textarea "100.00" at bounding box center [329, 600] width 202 height 82
type textarea "$100.00"
click at [1028, 492] on div "INSPECTOR(S) check_box Peter Cano PRIMARY Peter Cano arrow_drop_down check_box_…" at bounding box center [784, 453] width 1152 height 3157
drag, startPoint x: 593, startPoint y: 282, endPoint x: 503, endPoint y: 289, distance: 90.3
click at [503, 289] on div "Line Item Home Inspection Pretax Amount ($) 375.0 Tax ($) 0 $375.00 (Base)" at bounding box center [544, 349] width 673 height 198
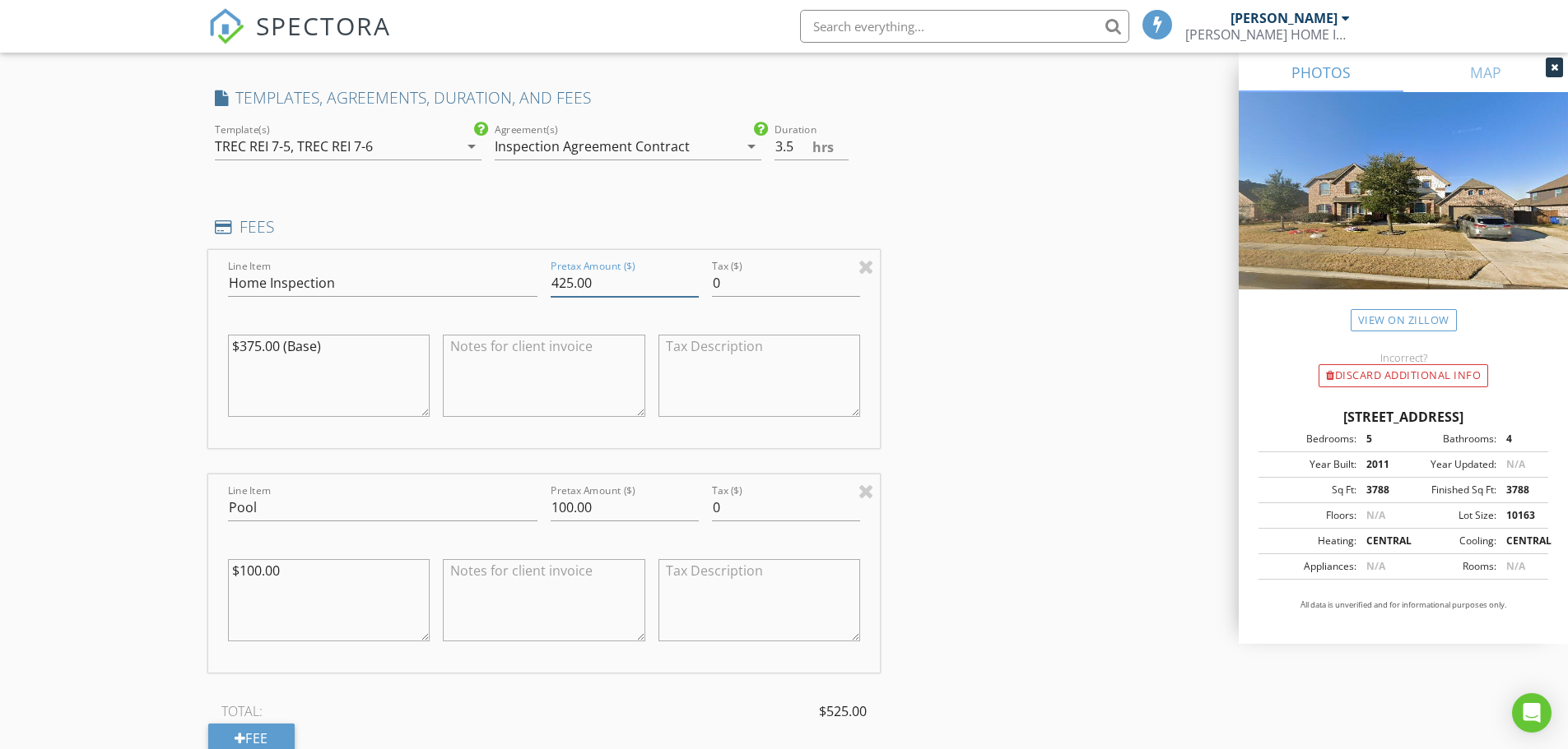
type input "425.00"
click at [972, 325] on div "INSPECTOR(S) check_box Peter Cano PRIMARY Peter Cano arrow_drop_down check_box_…" at bounding box center [784, 453] width 1152 height 3157
click at [351, 354] on textarea "$375.00 (Base)" at bounding box center [329, 375] width 202 height 82
click at [325, 350] on textarea "$375.00 (Base)" at bounding box center [329, 375] width 202 height 82
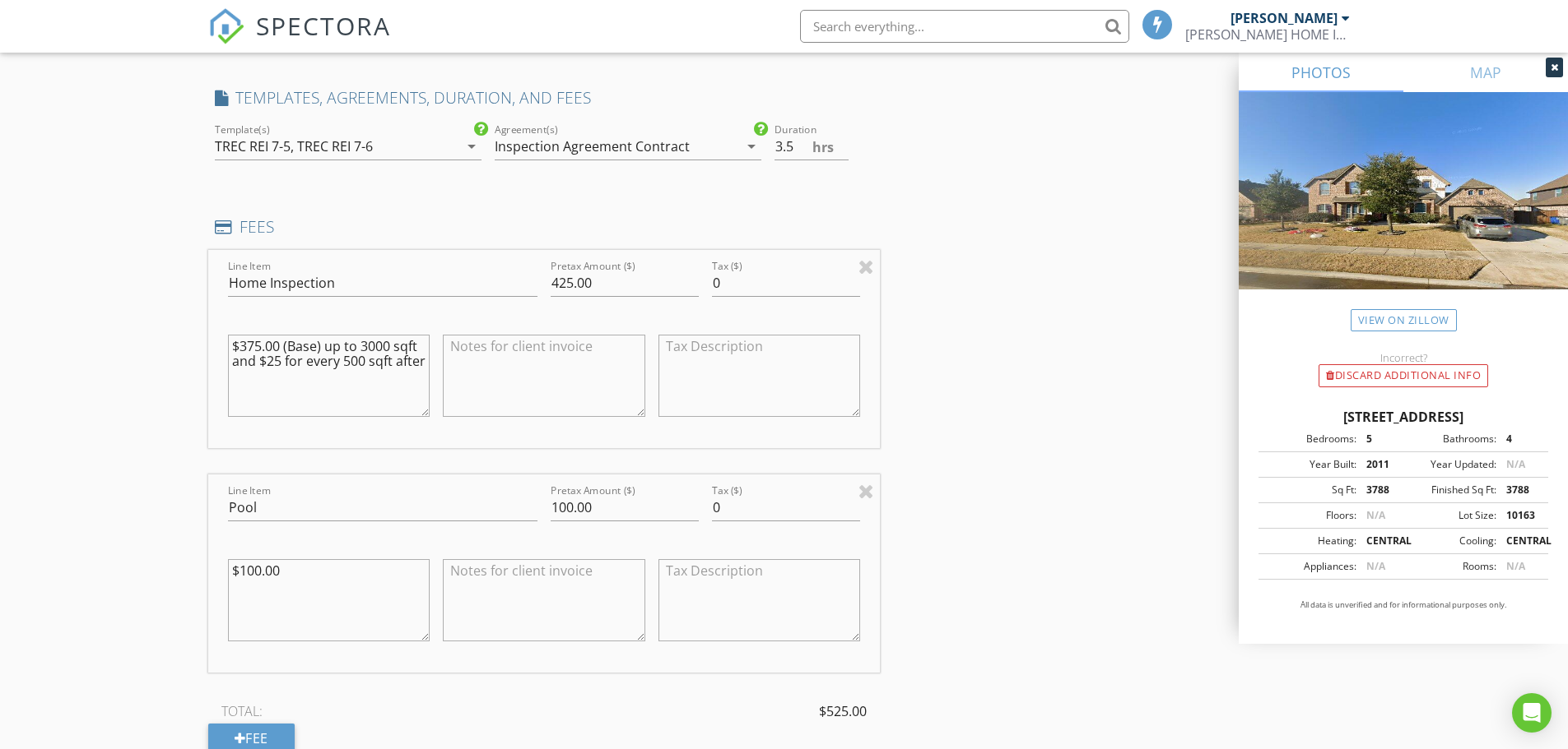
type textarea "$375.00 (Base) up to 3000 sqft and $25 for every 500 sqft after"
click at [990, 374] on div "INSPECTOR(S) check_box Peter Cano PRIMARY Peter Cano arrow_drop_down check_box_…" at bounding box center [784, 453] width 1152 height 3157
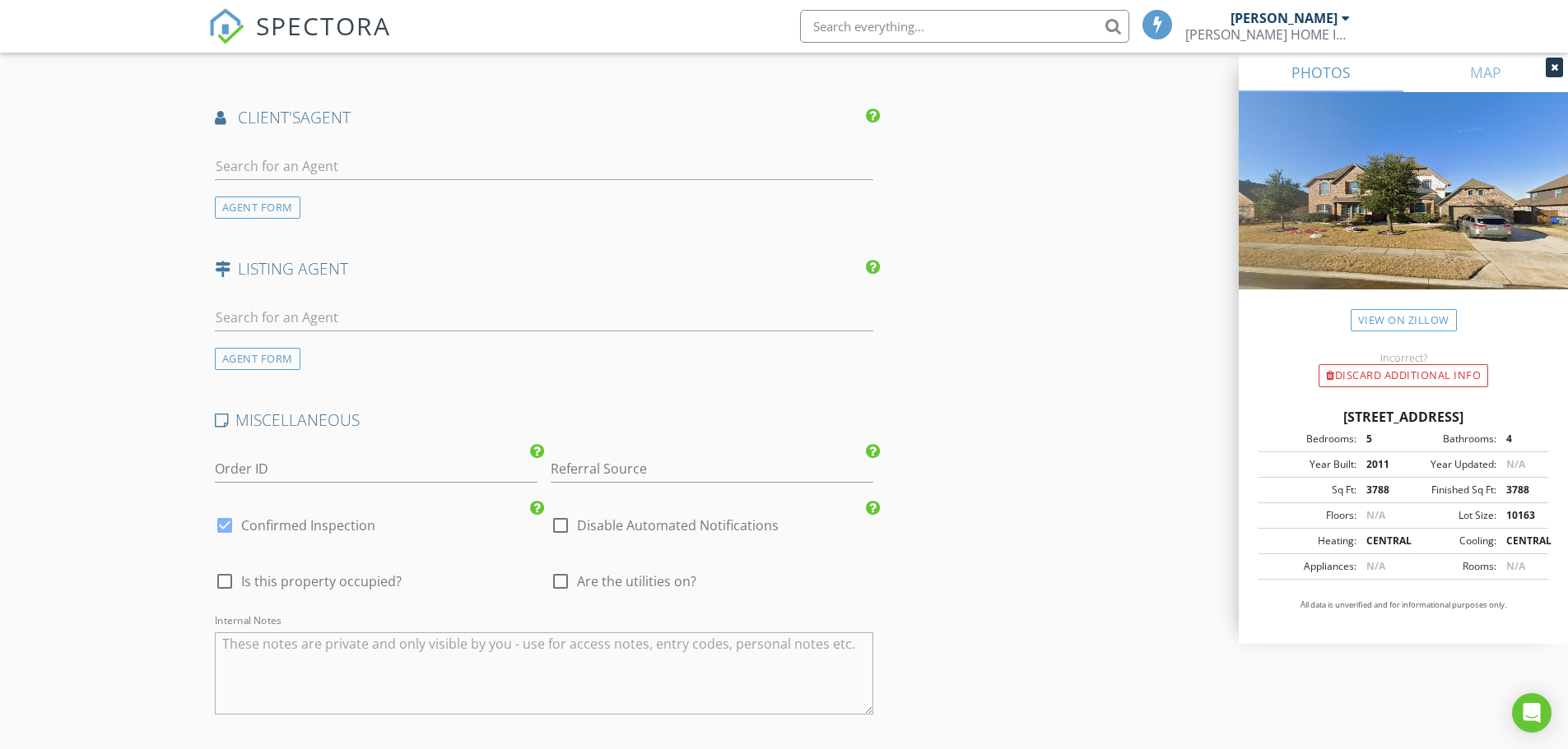
scroll to position [2440, 0]
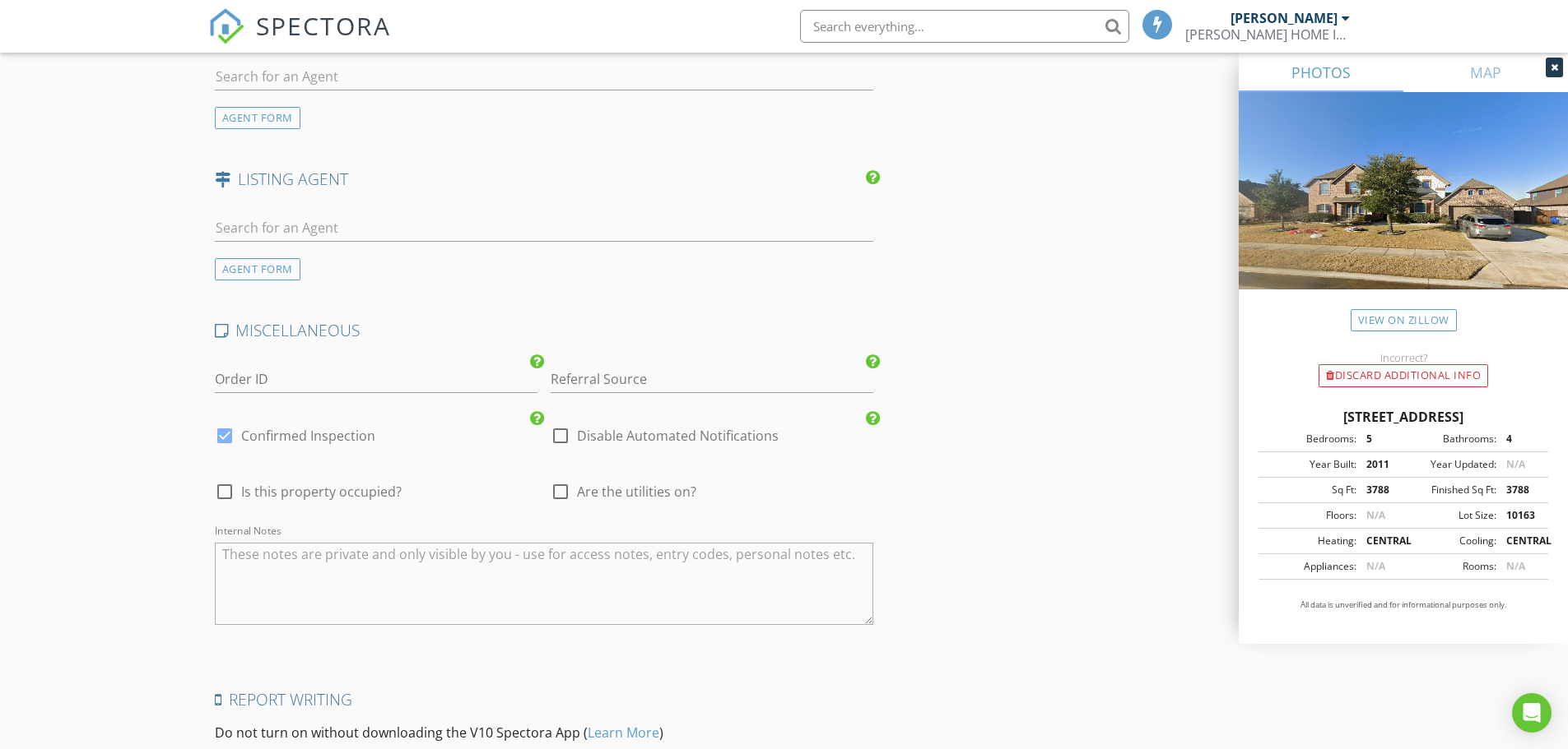
click at [564, 493] on div at bounding box center [560, 491] width 28 height 28
checkbox input "true"
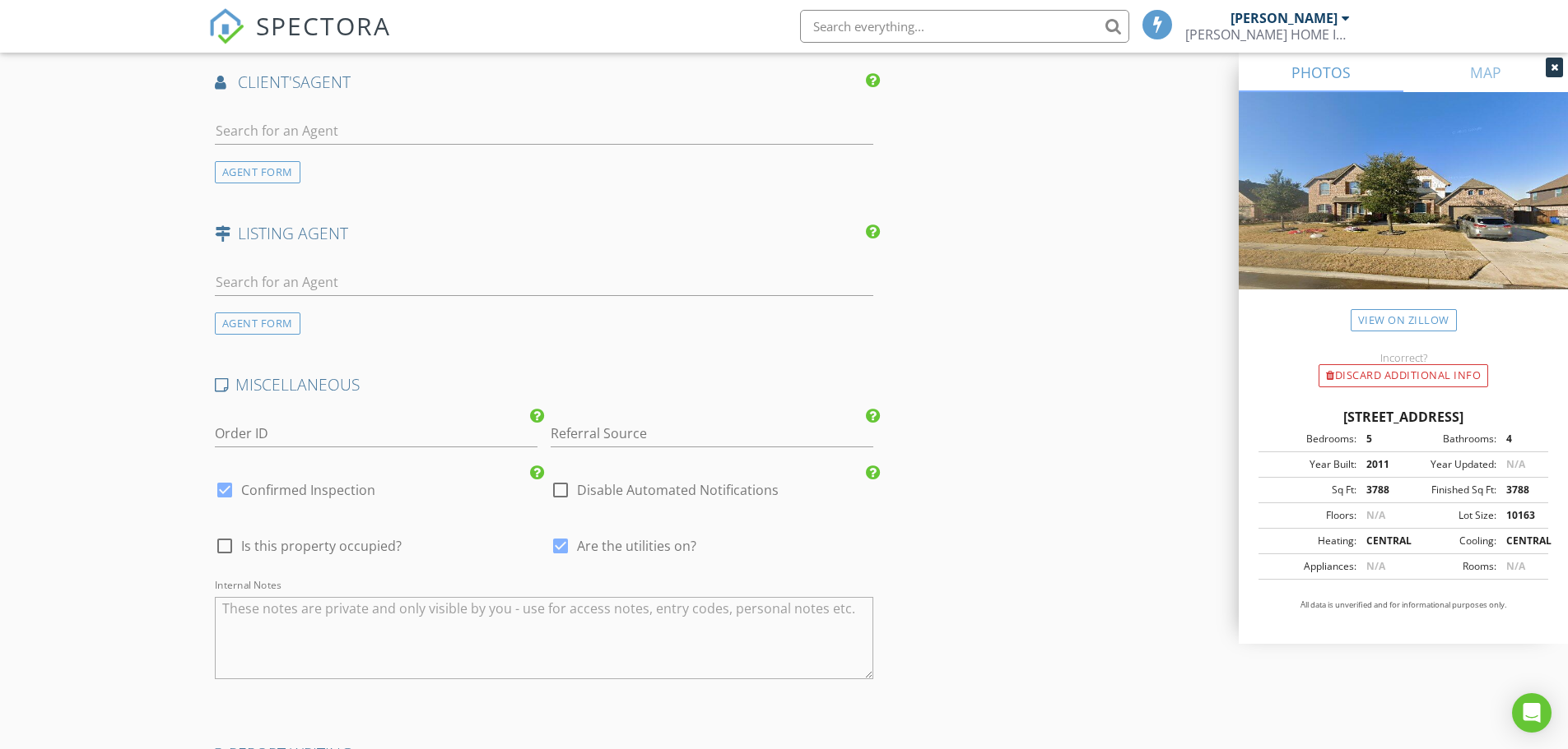
scroll to position [2386, 0]
click at [268, 438] on input "Order ID" at bounding box center [376, 434] width 323 height 27
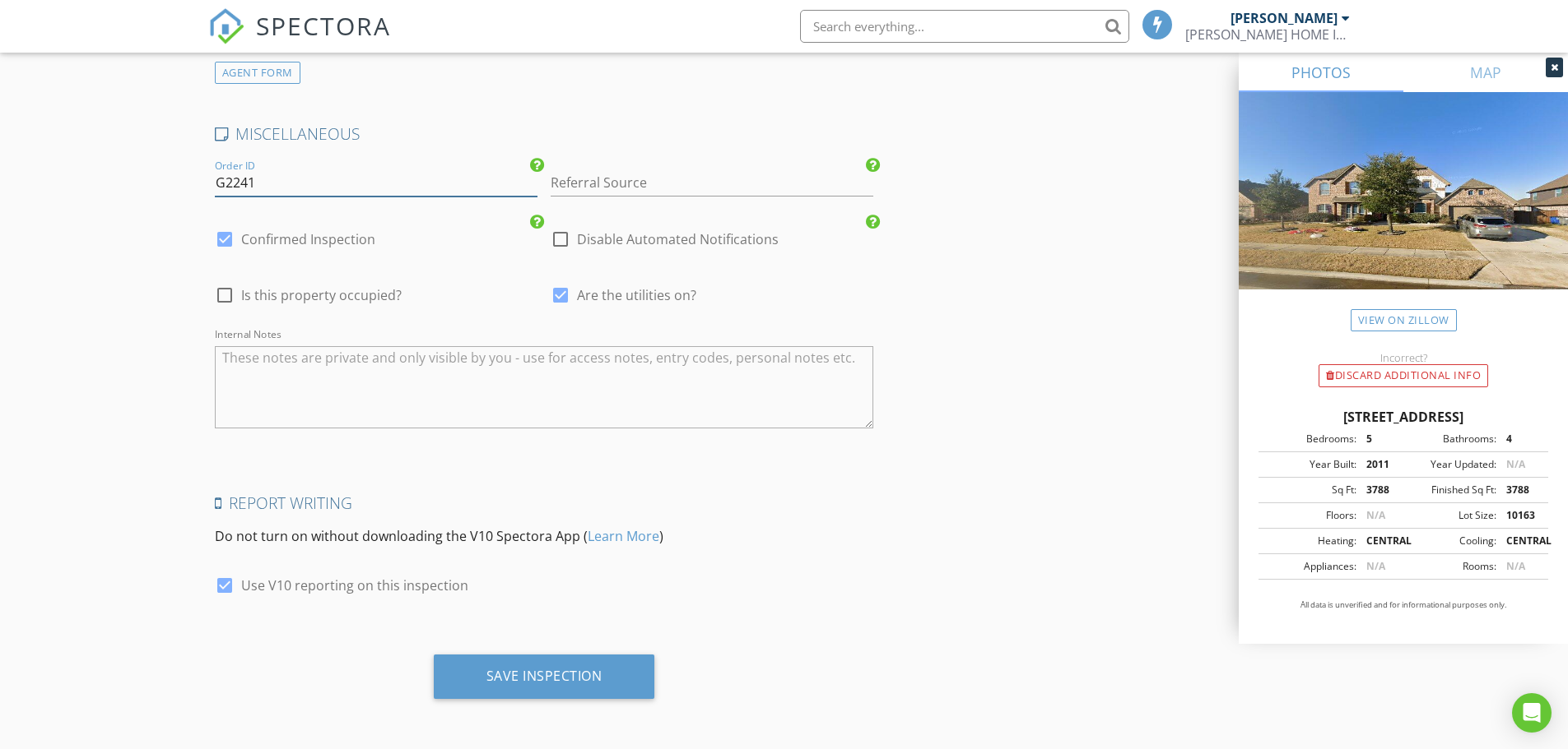
scroll to position [2639, 0]
type input "G2241"
click at [557, 679] on div "Save Inspection" at bounding box center [544, 674] width 116 height 16
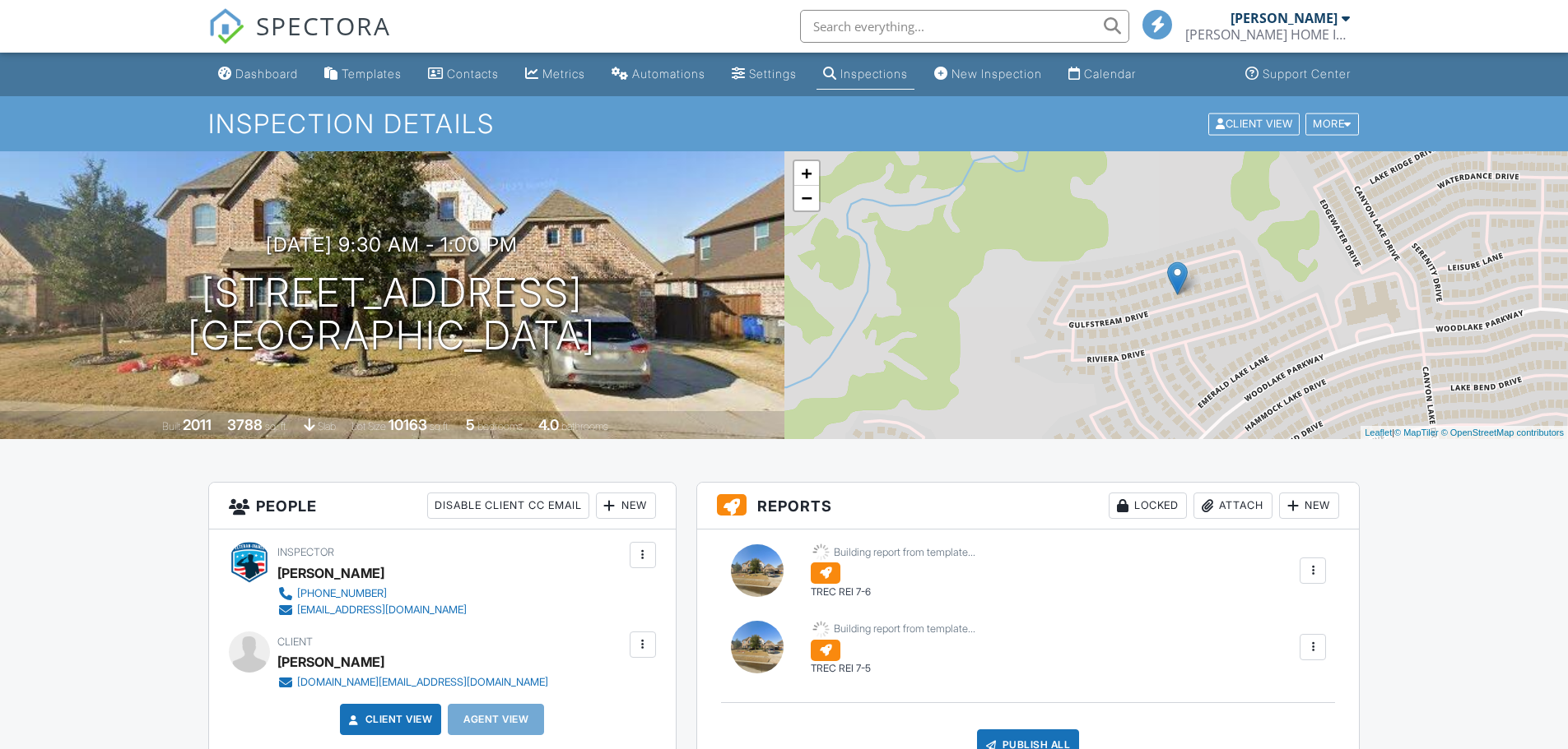
click at [1313, 653] on div at bounding box center [1312, 647] width 16 height 16
click at [1293, 686] on div "Delete" at bounding box center [1301, 691] width 35 height 18
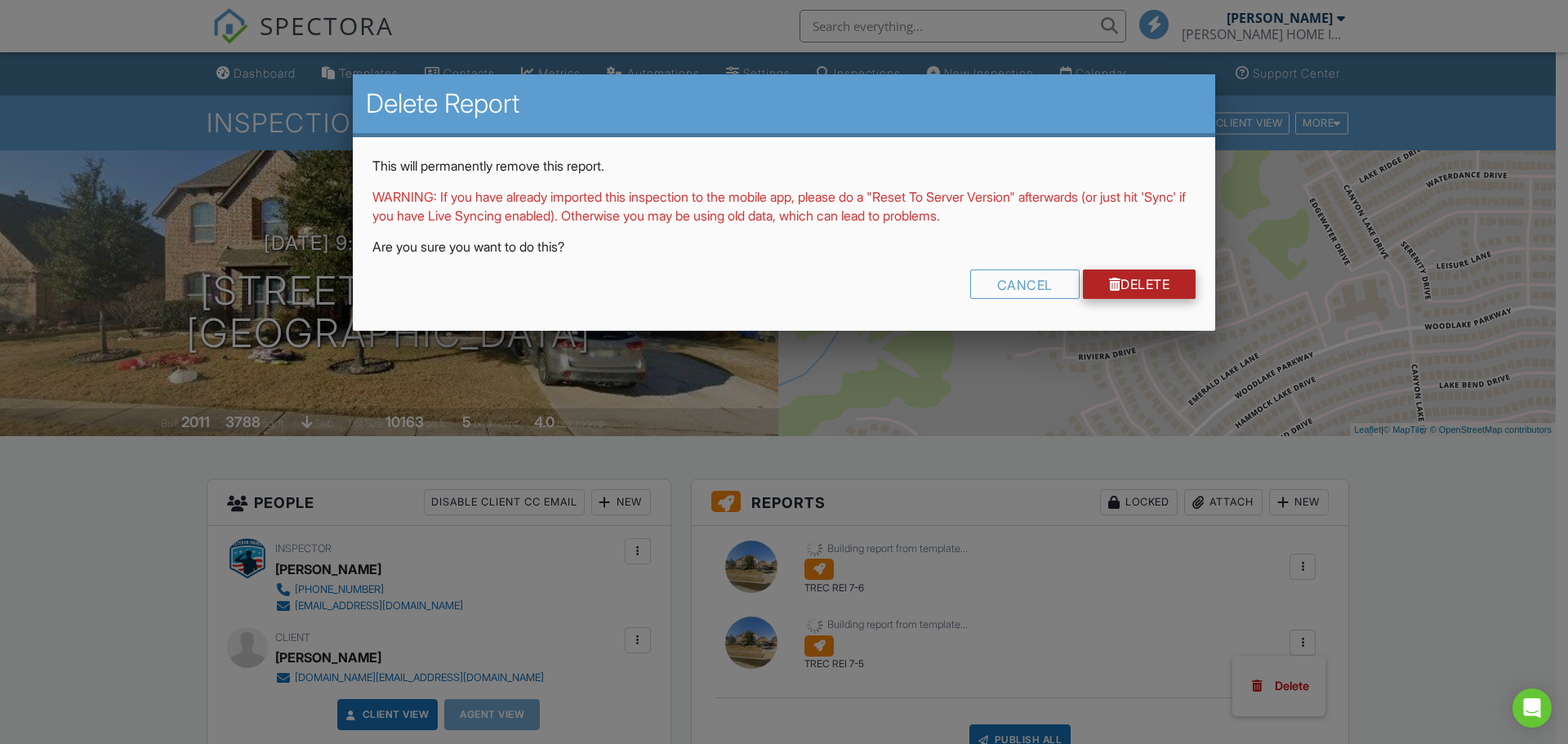
click at [1134, 282] on link "Delete" at bounding box center [1139, 283] width 113 height 29
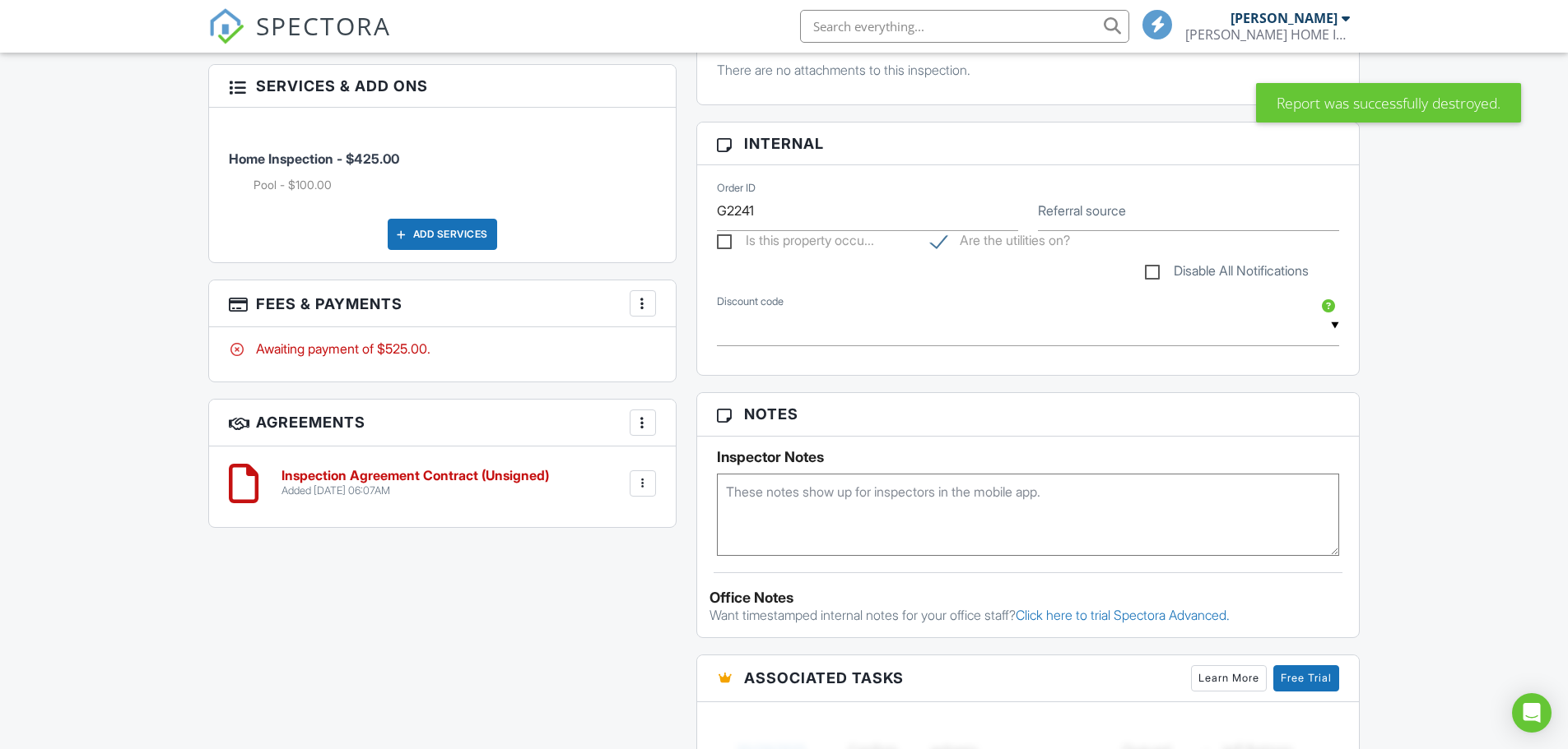
scroll to position [708, 0]
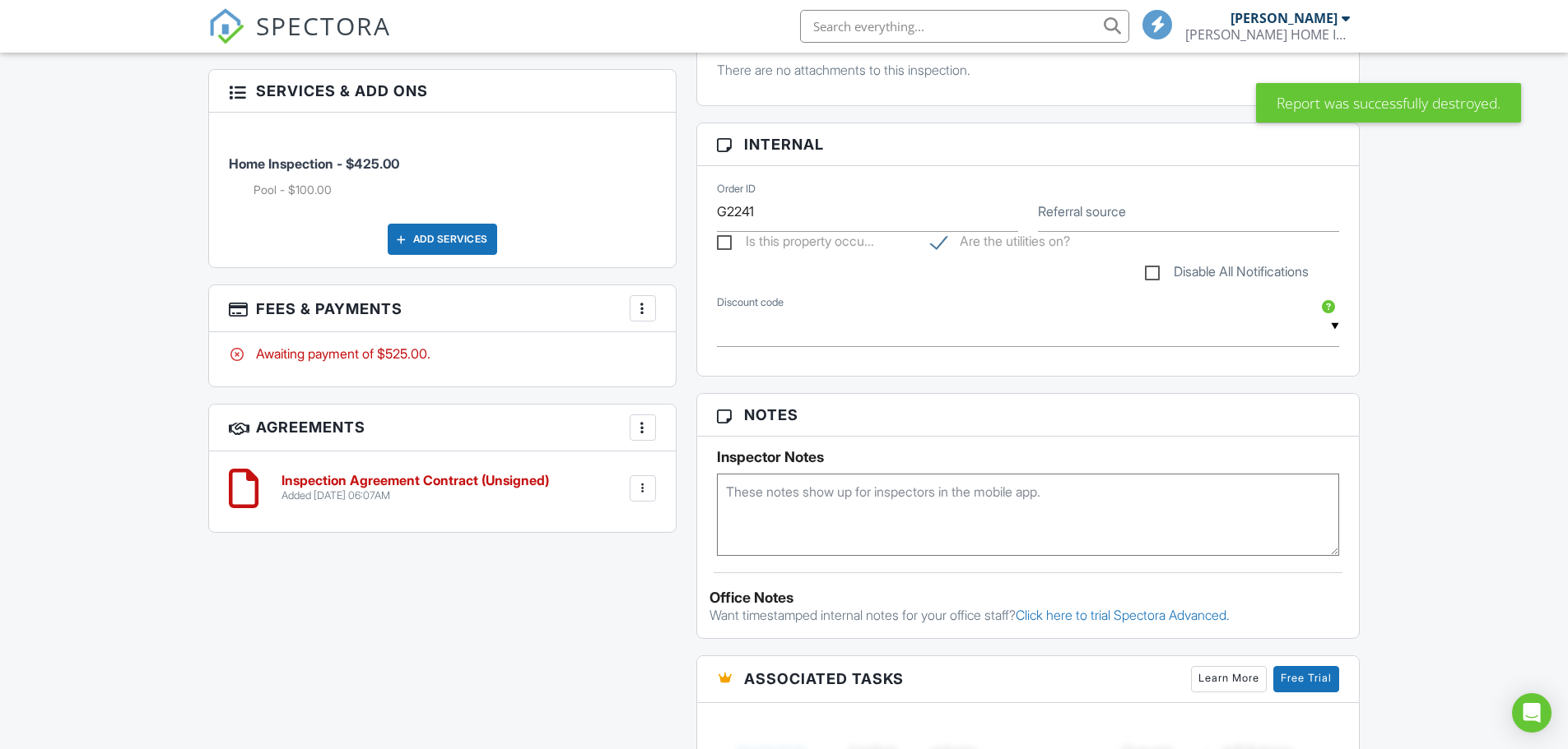
click at [640, 484] on div at bounding box center [642, 489] width 16 height 16
click at [600, 534] on li "Edit" at bounding box center [598, 534] width 94 height 41
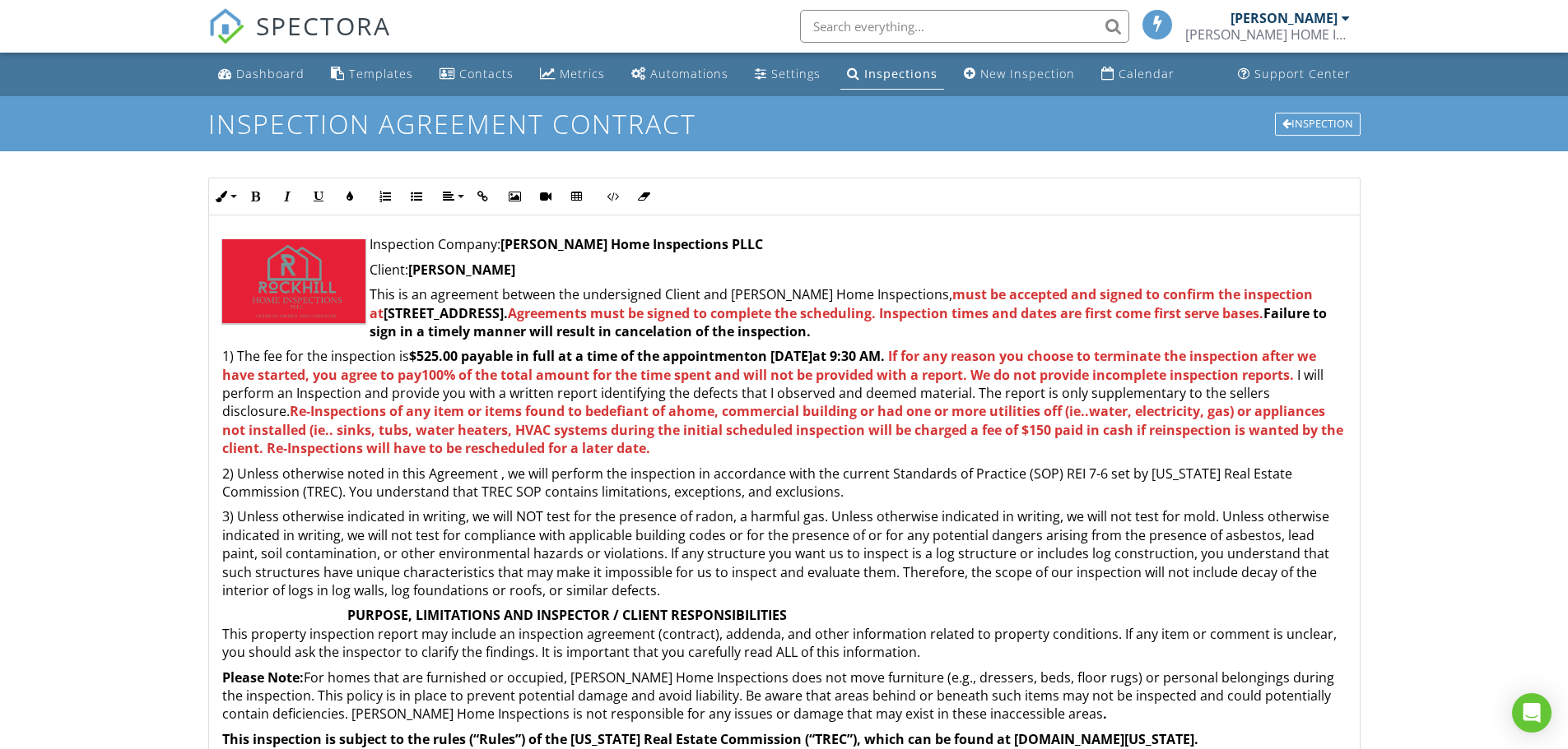
click at [516, 271] on strong "[PERSON_NAME]" at bounding box center [462, 269] width 107 height 18
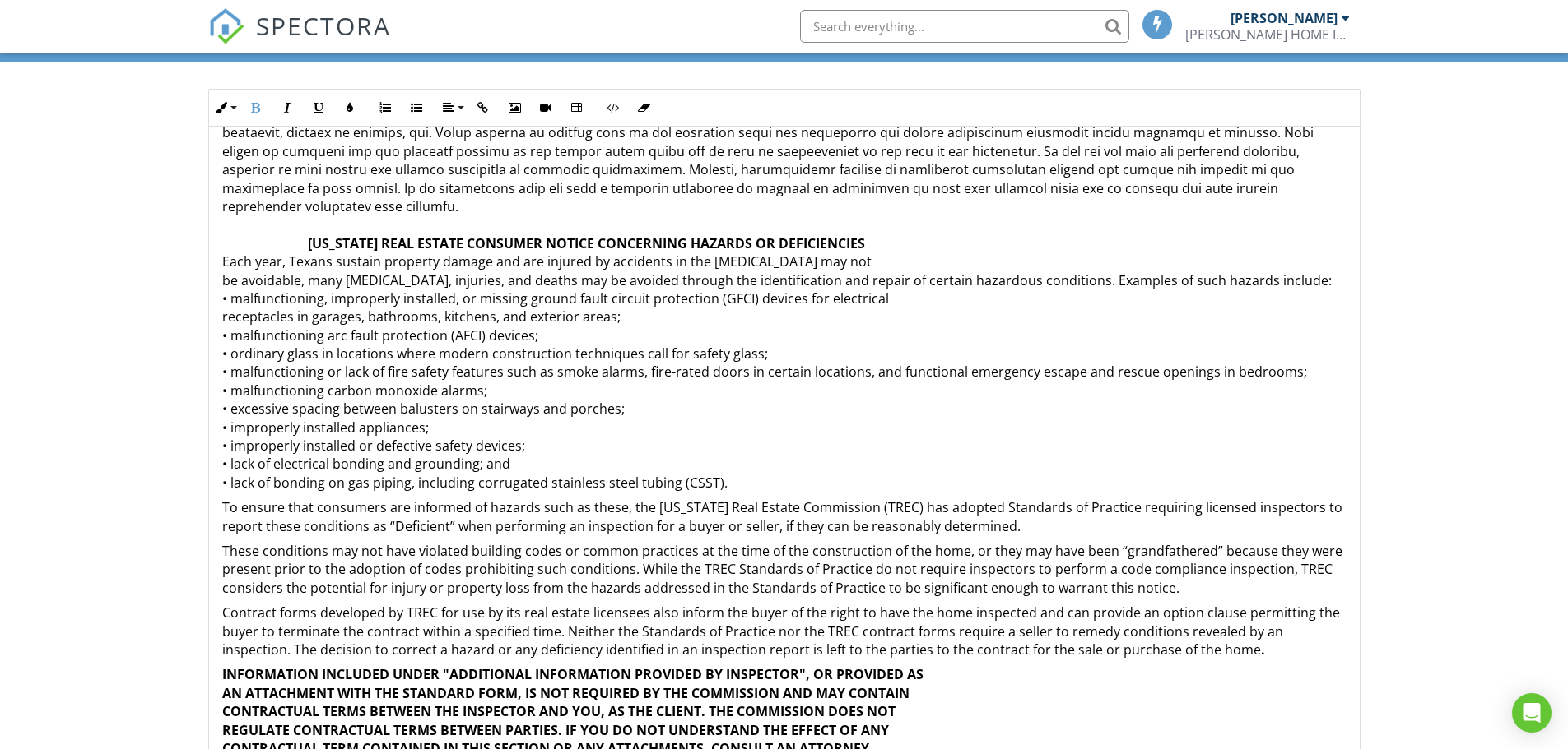
scroll to position [240, 0]
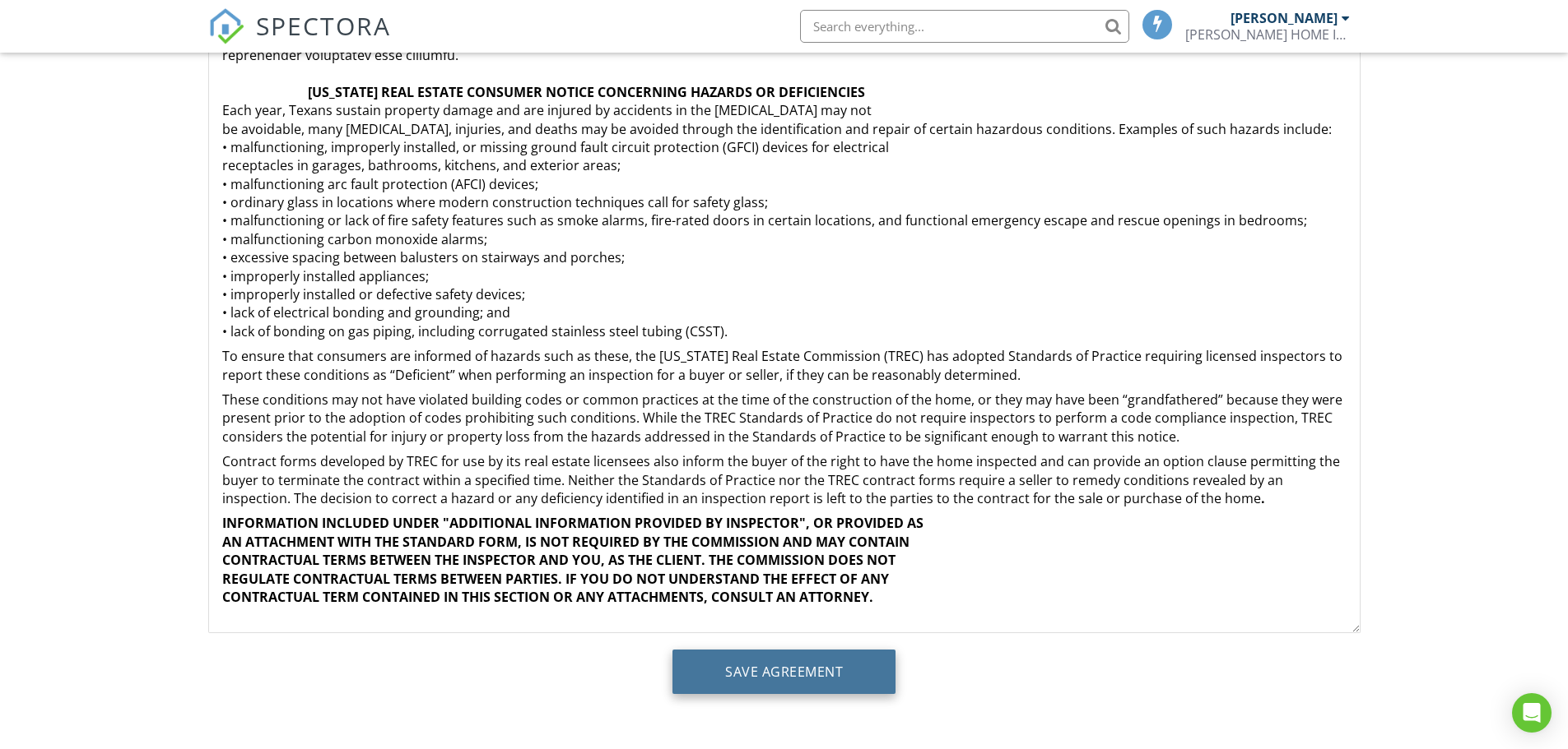
click at [803, 679] on input "Save Agreement" at bounding box center [784, 672] width 223 height 45
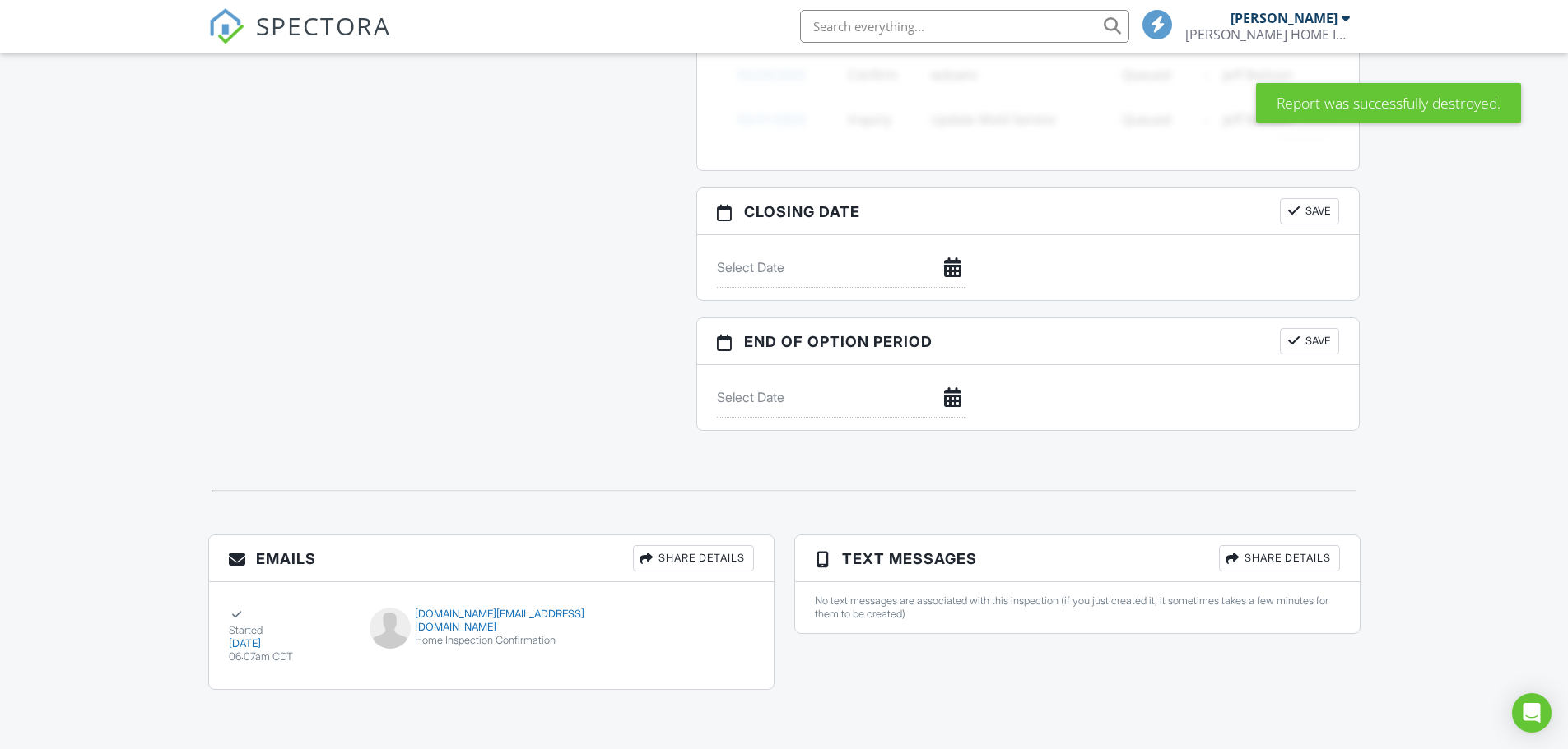
scroll to position [1385, 0]
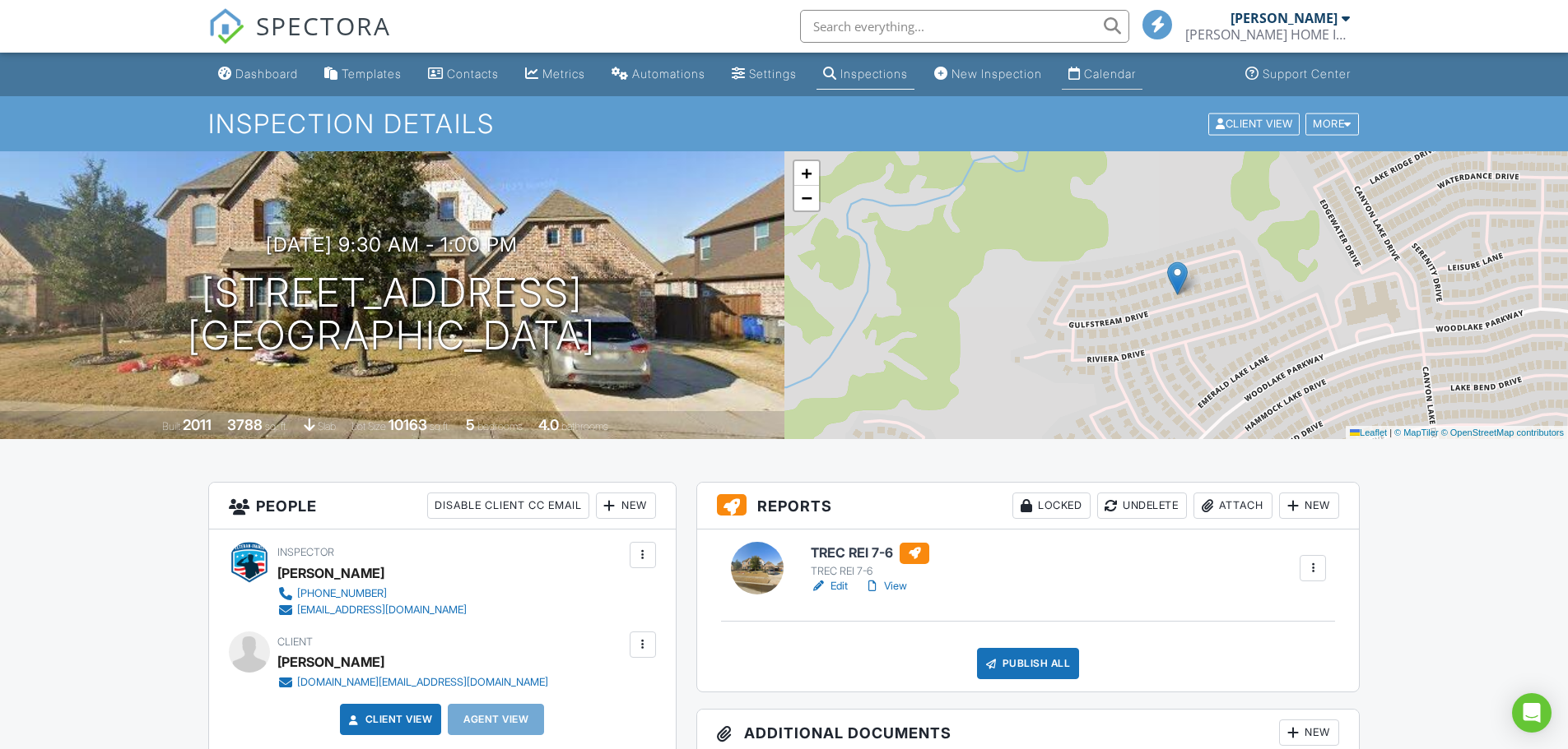
click at [1135, 79] on div "Calendar" at bounding box center [1110, 74] width 52 height 14
